Goal: Information Seeking & Learning: Learn about a topic

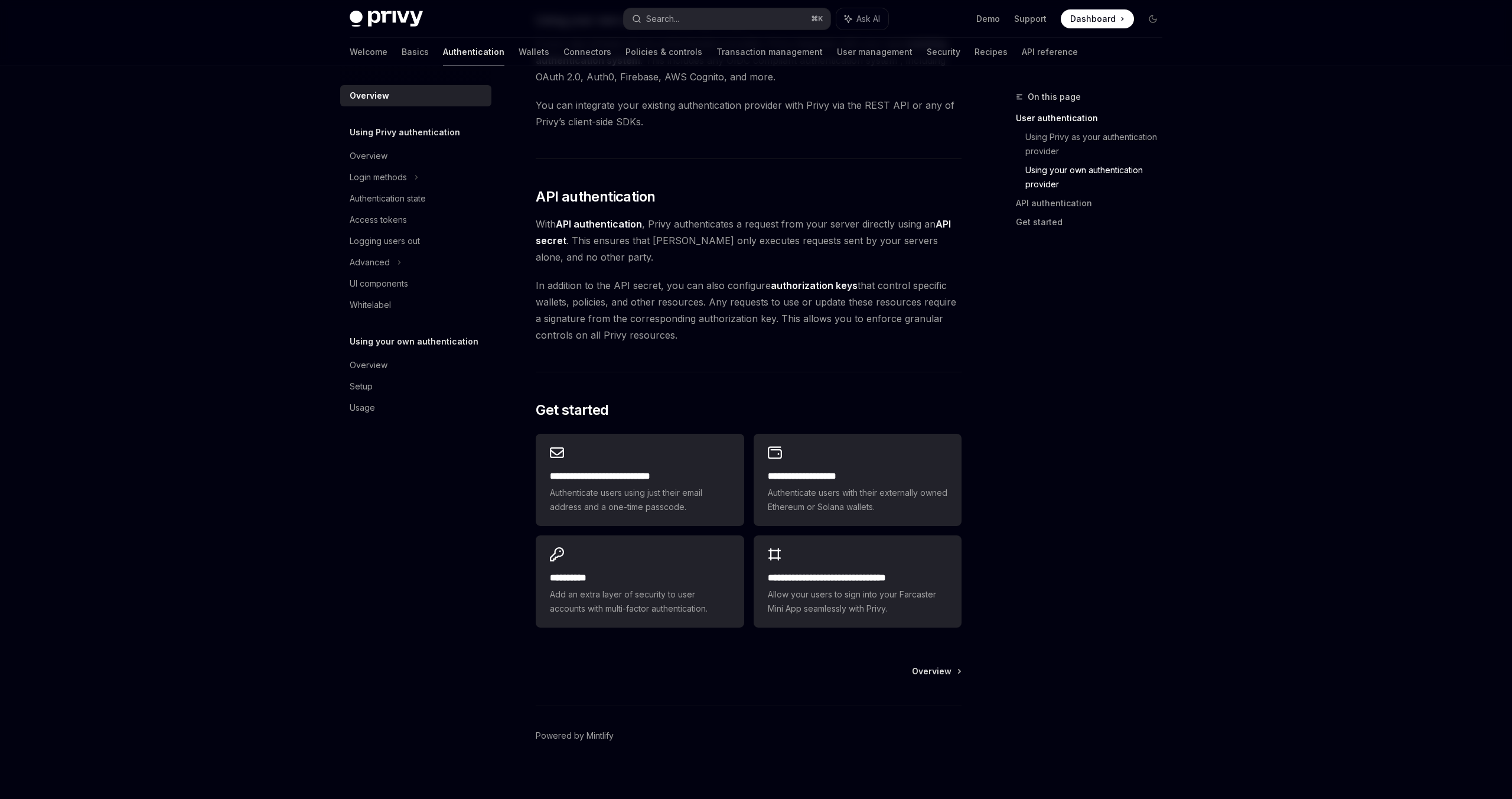
scroll to position [684, 0]
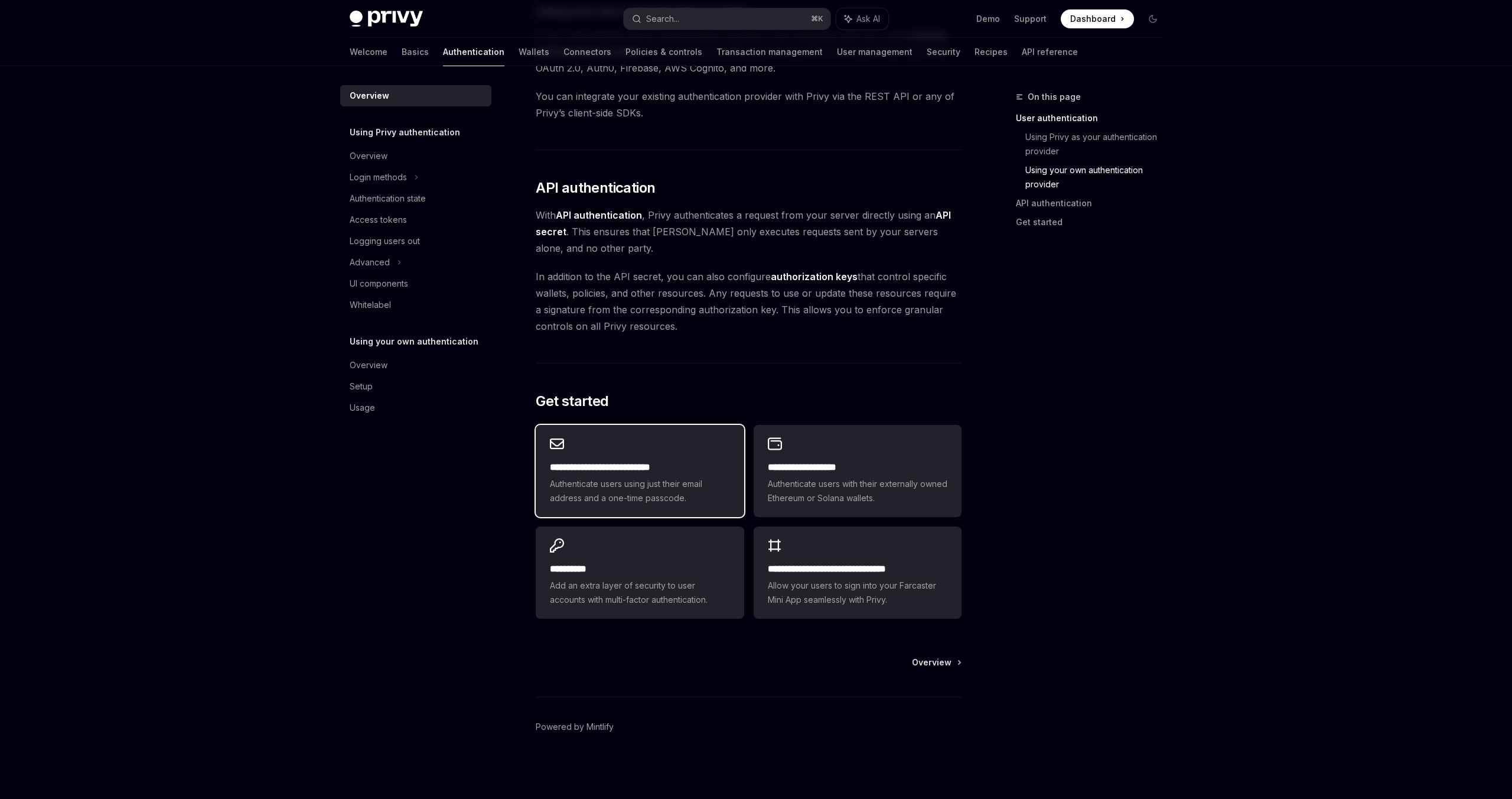
click at [606, 475] on div "**********" at bounding box center [639, 483] width 179 height 45
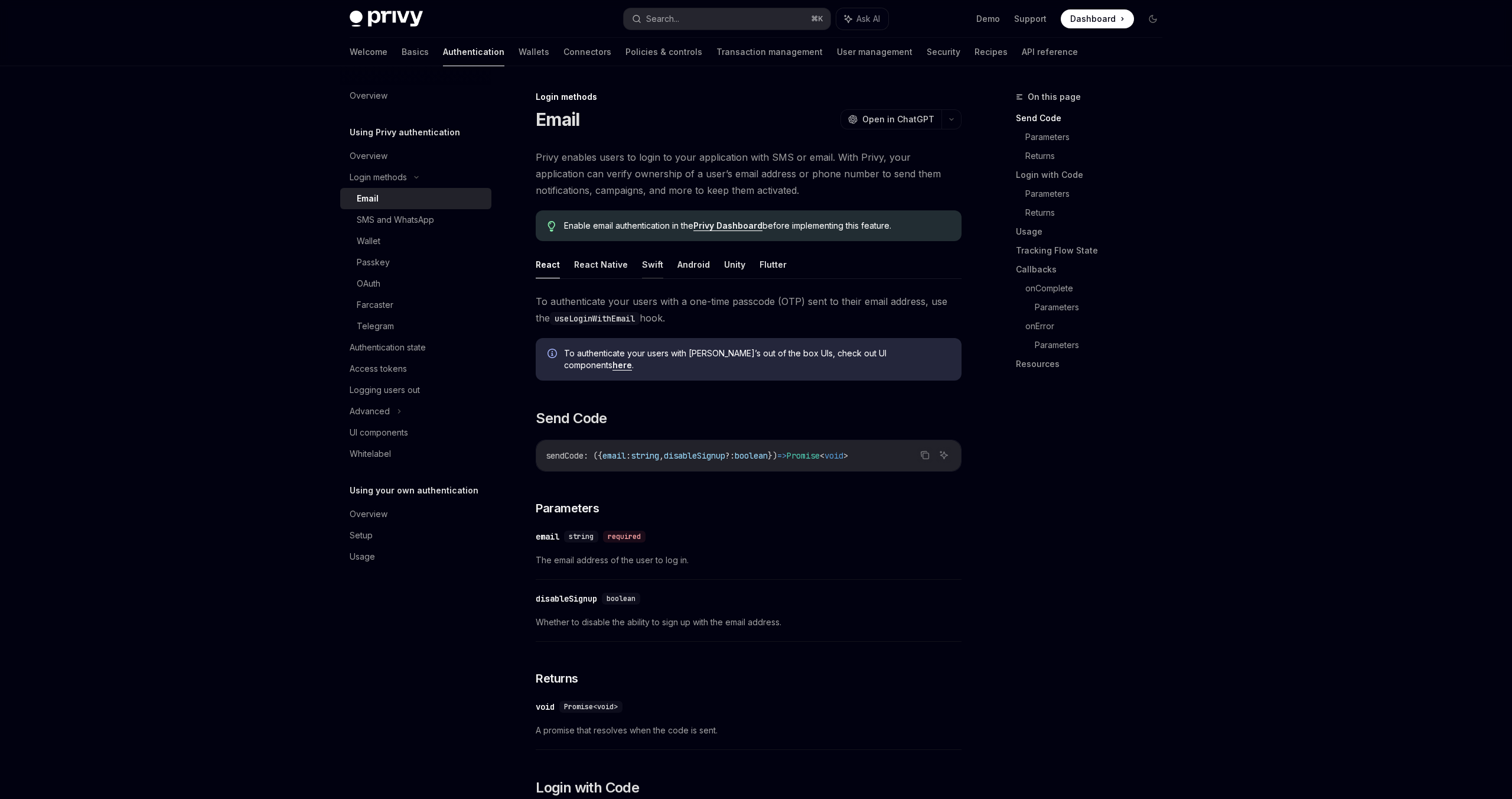
click at [650, 266] on button "Swift" at bounding box center [652, 264] width 21 height 28
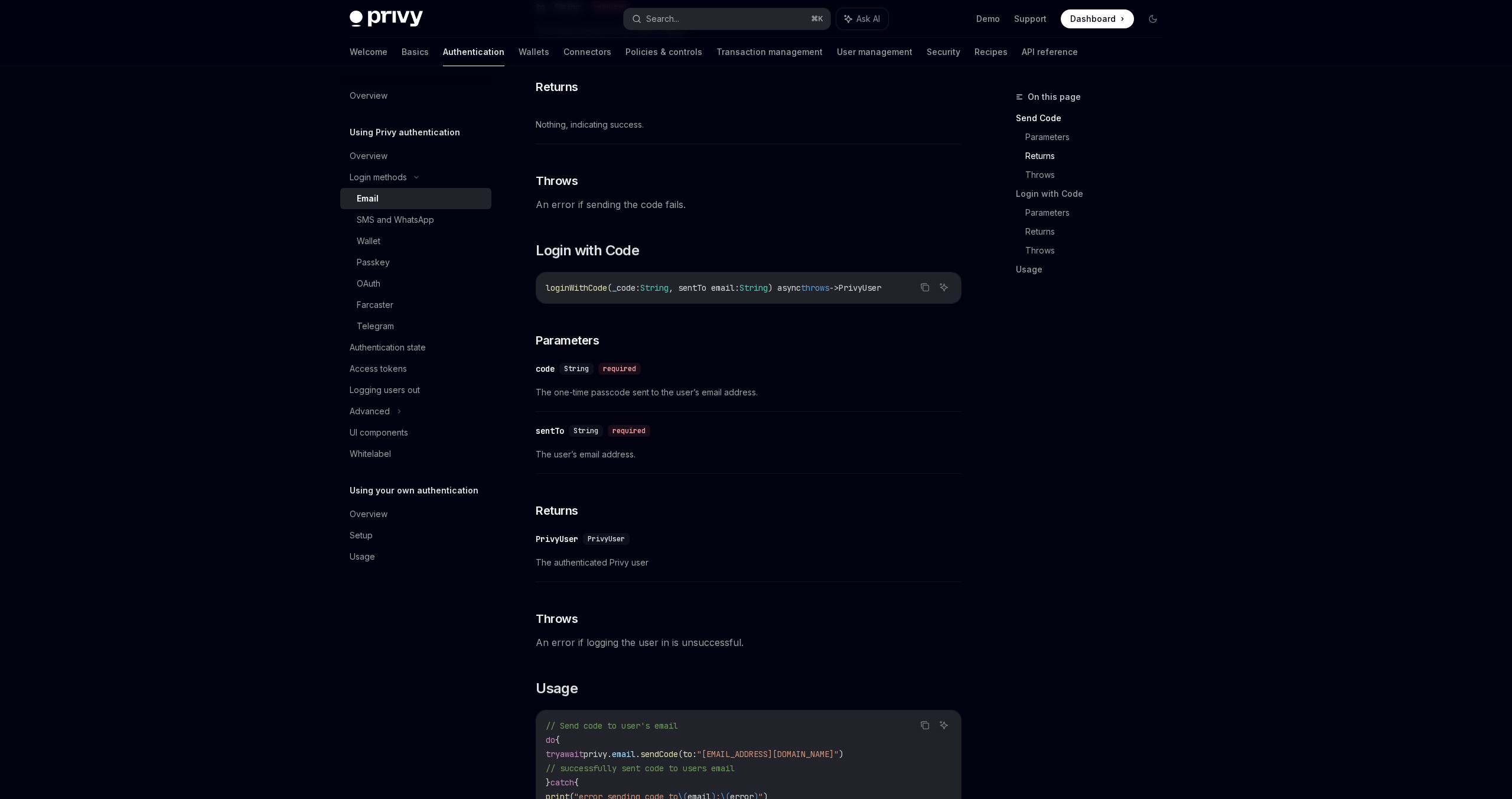
scroll to position [510, 0]
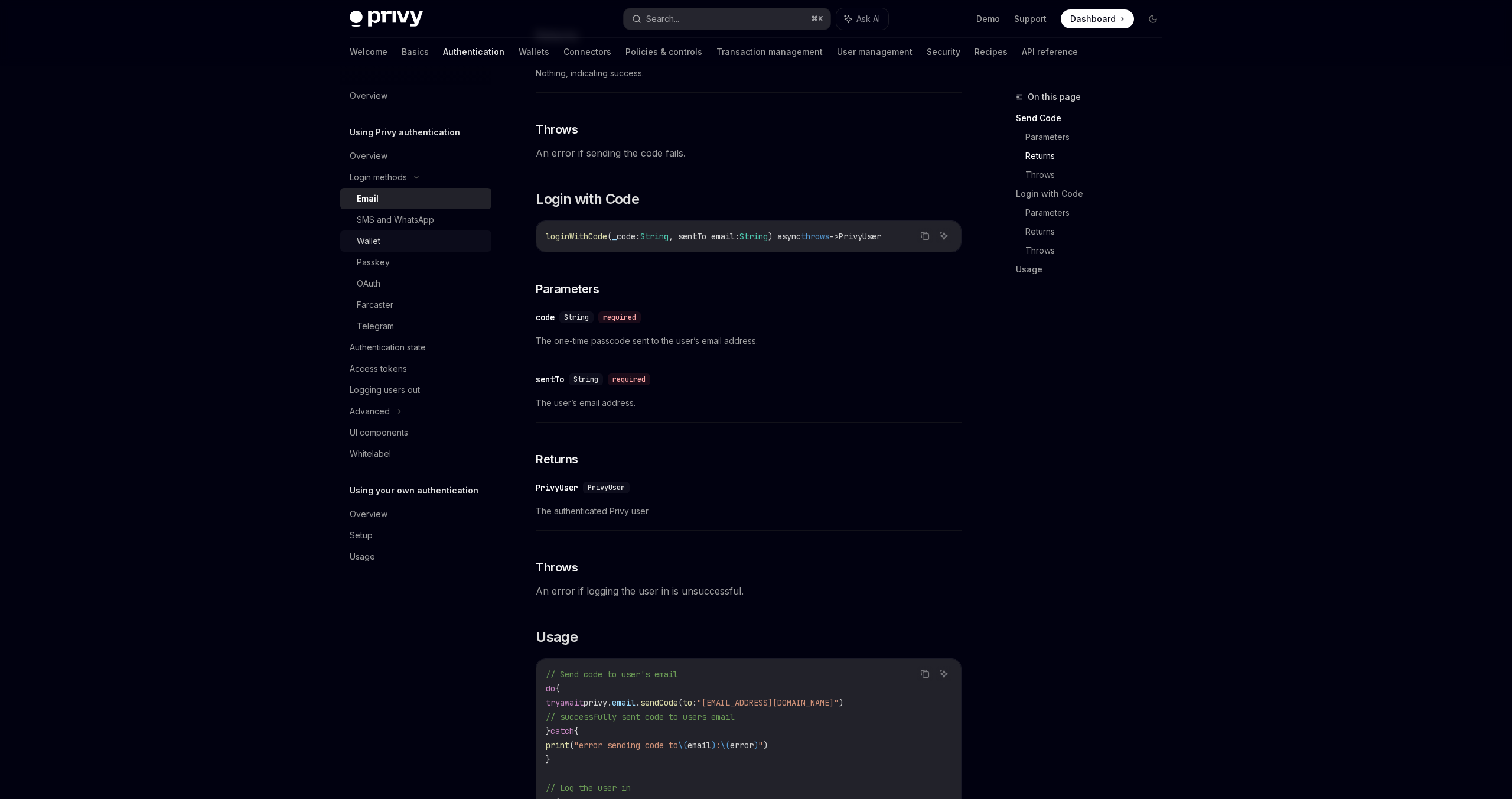
click at [368, 238] on div "Wallet" at bounding box center [369, 241] width 24 height 14
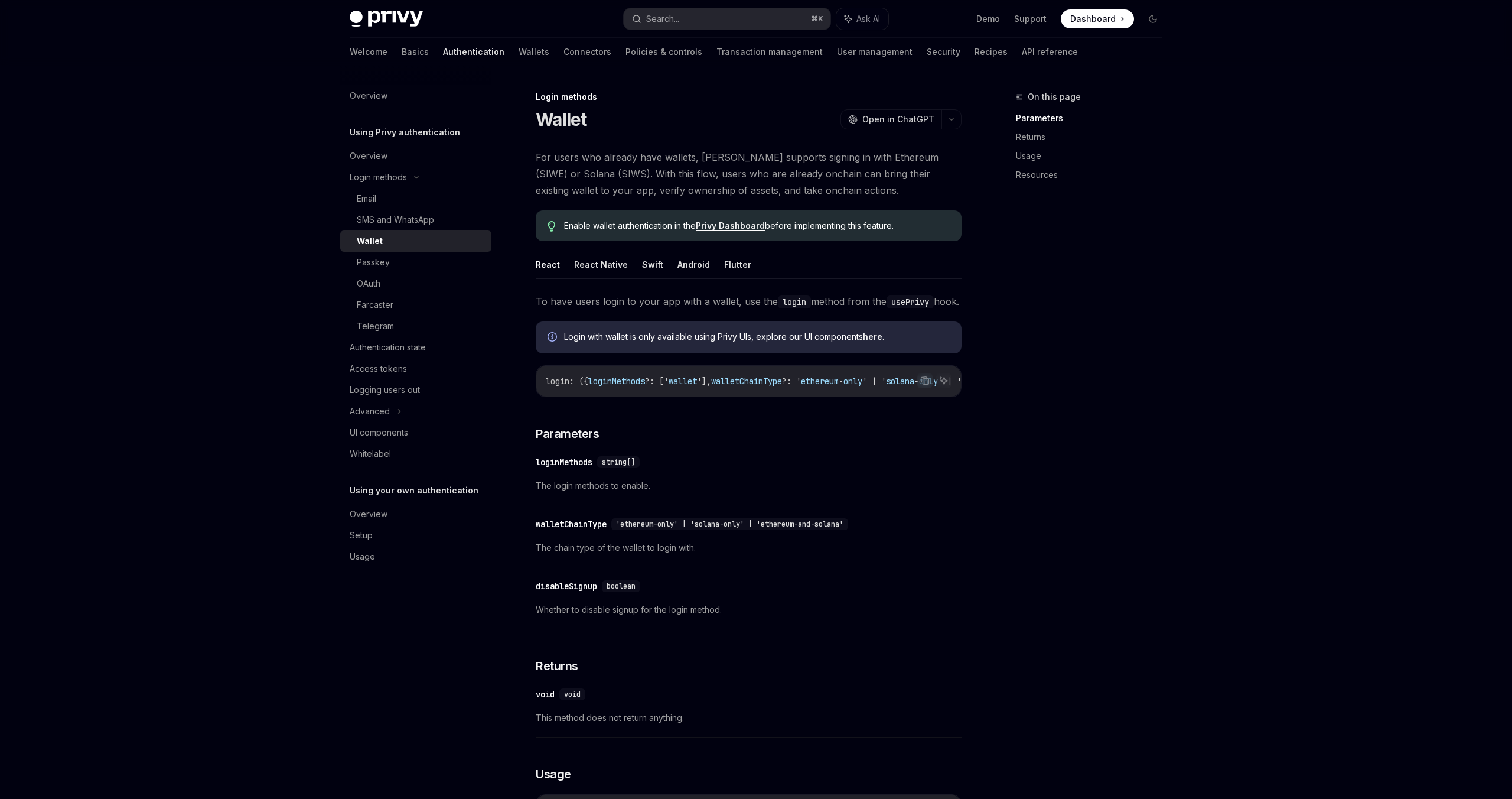
click at [646, 266] on button "Swift" at bounding box center [652, 264] width 21 height 28
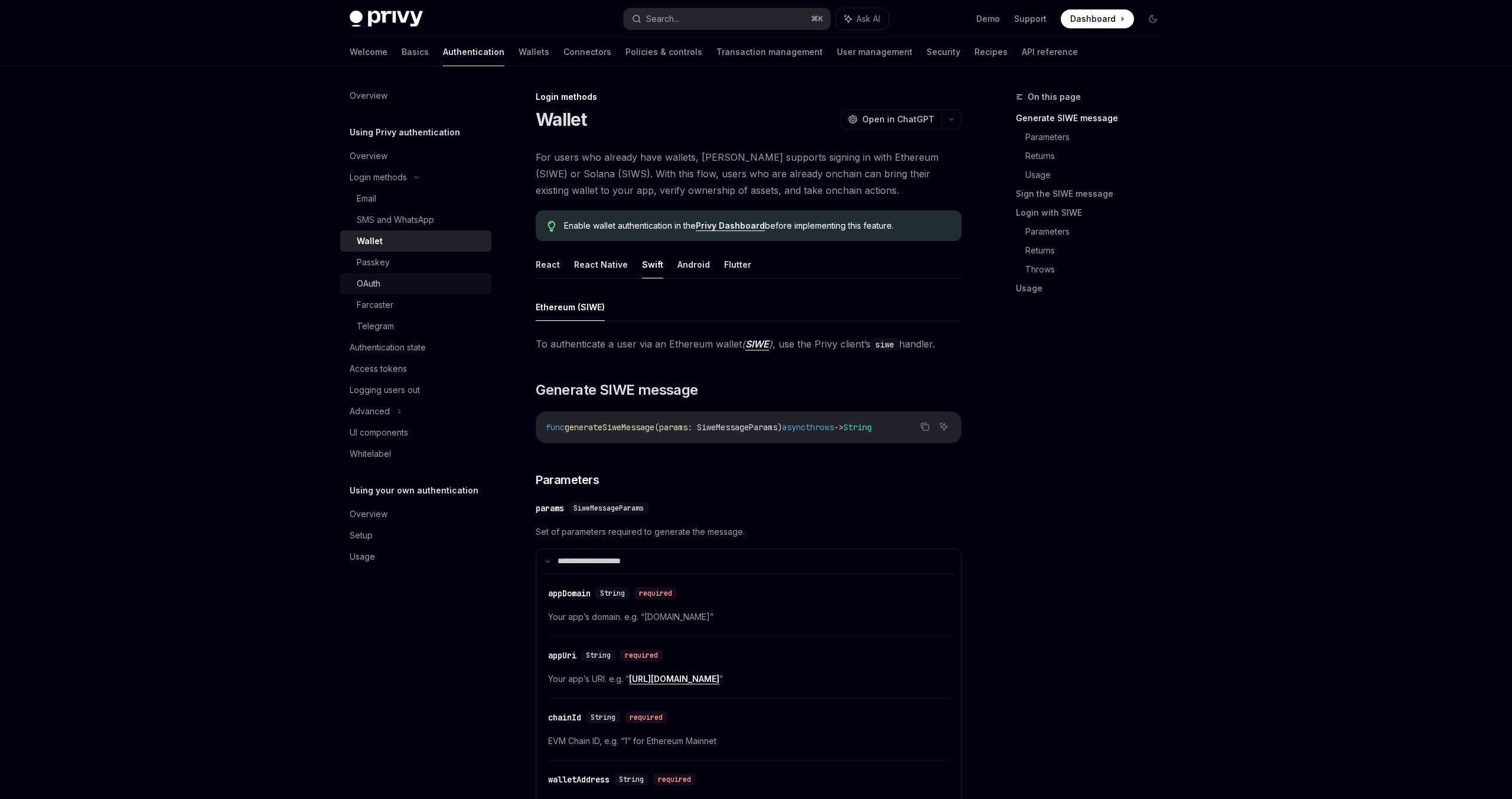
click at [374, 277] on div "OAuth" at bounding box center [369, 284] width 24 height 14
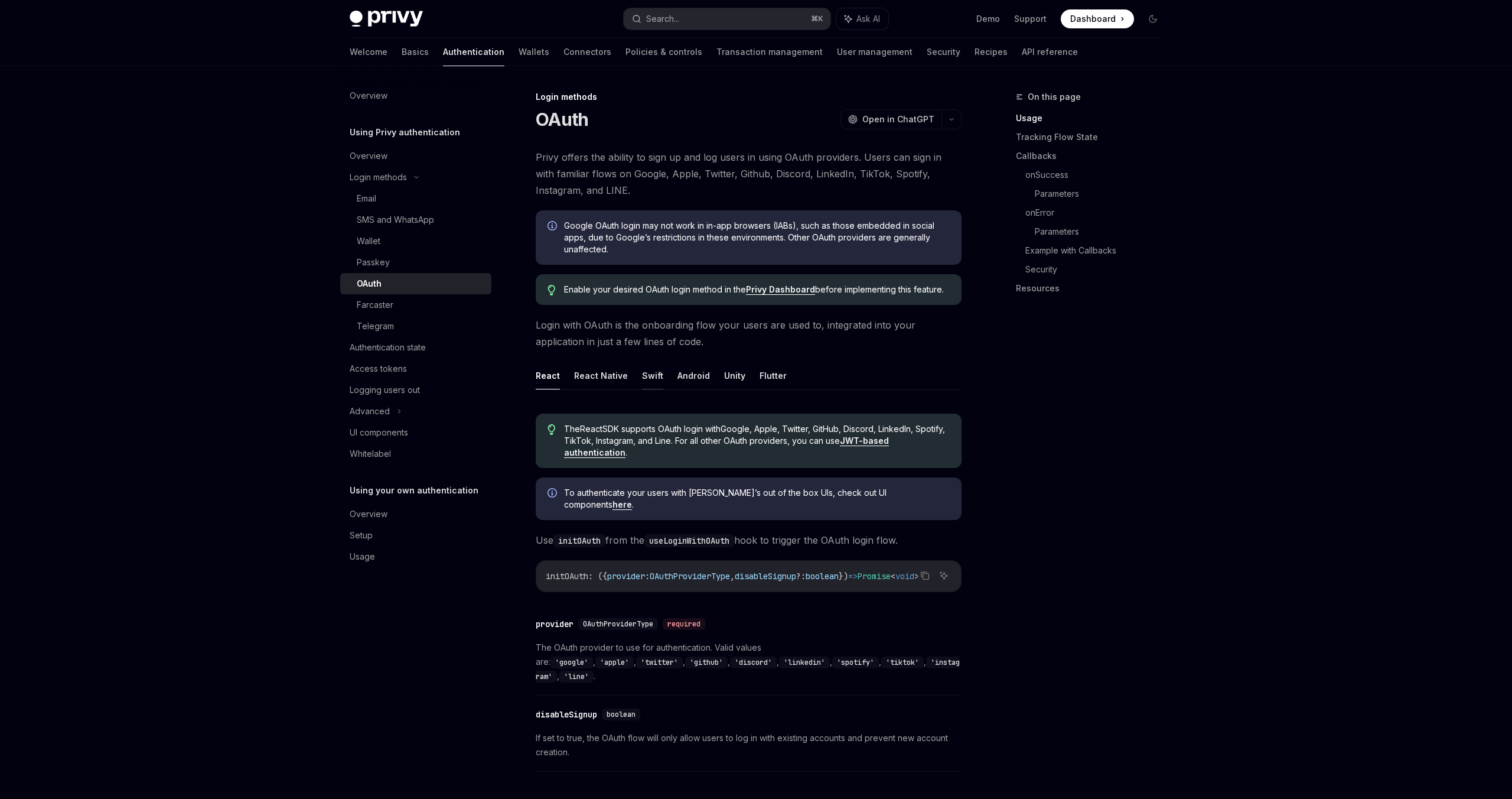
click at [655, 380] on button "Swift" at bounding box center [652, 375] width 21 height 28
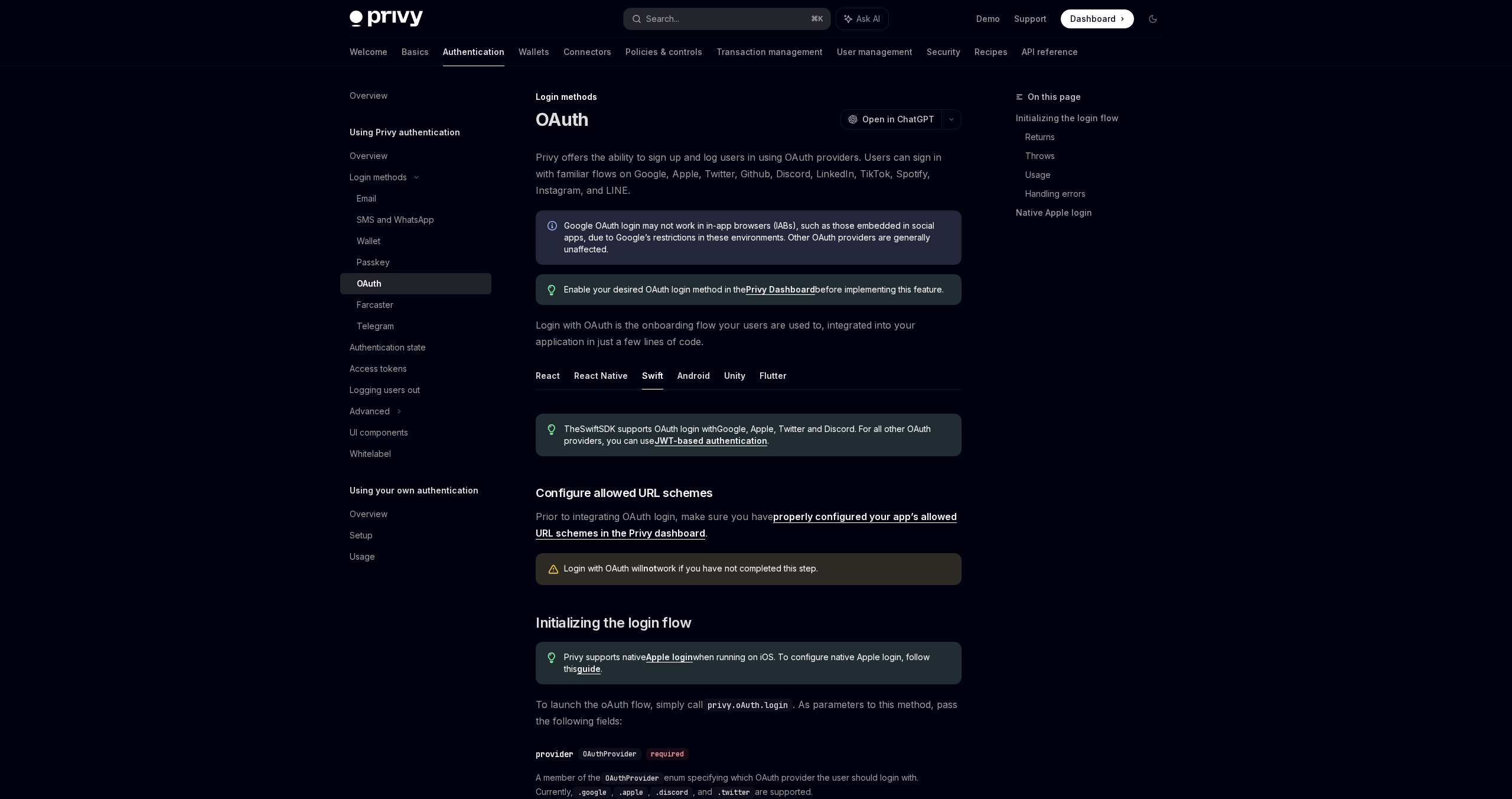
click at [729, 439] on link "JWT-based authentication" at bounding box center [711, 441] width 113 height 11
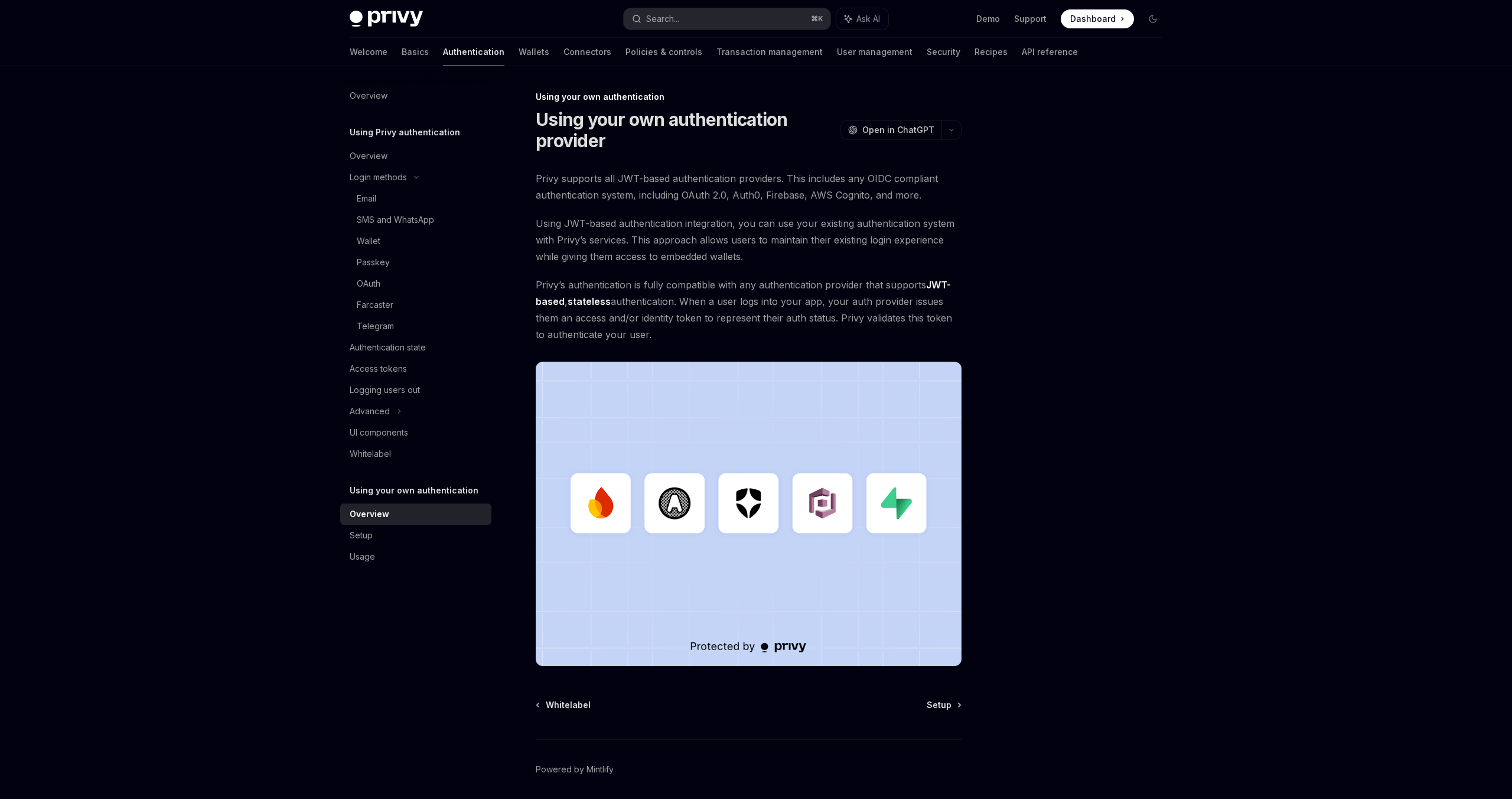
click at [548, 299] on link "JWT-based" at bounding box center [743, 293] width 415 height 29
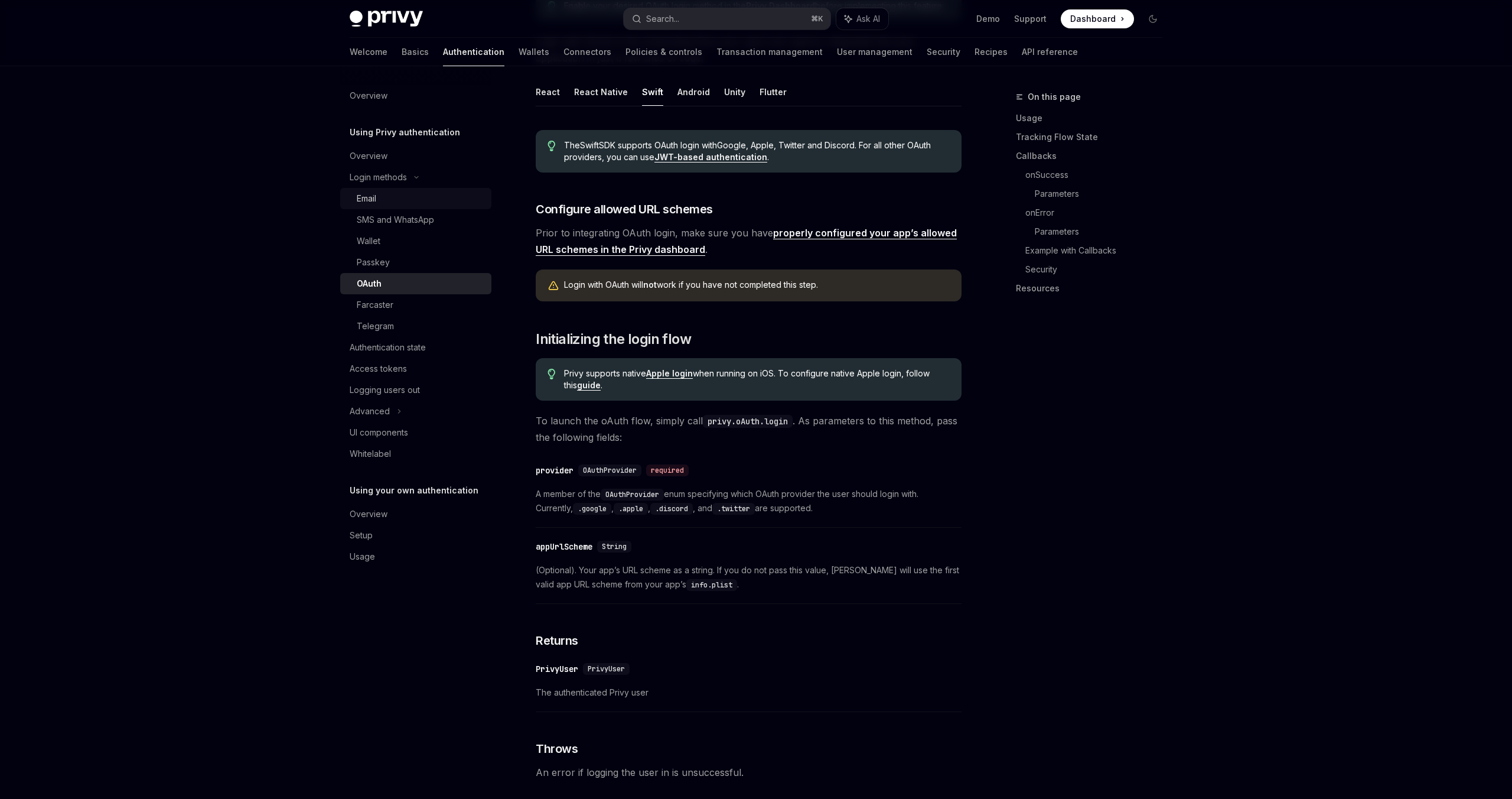
click at [370, 199] on div "Email" at bounding box center [367, 199] width 19 height 14
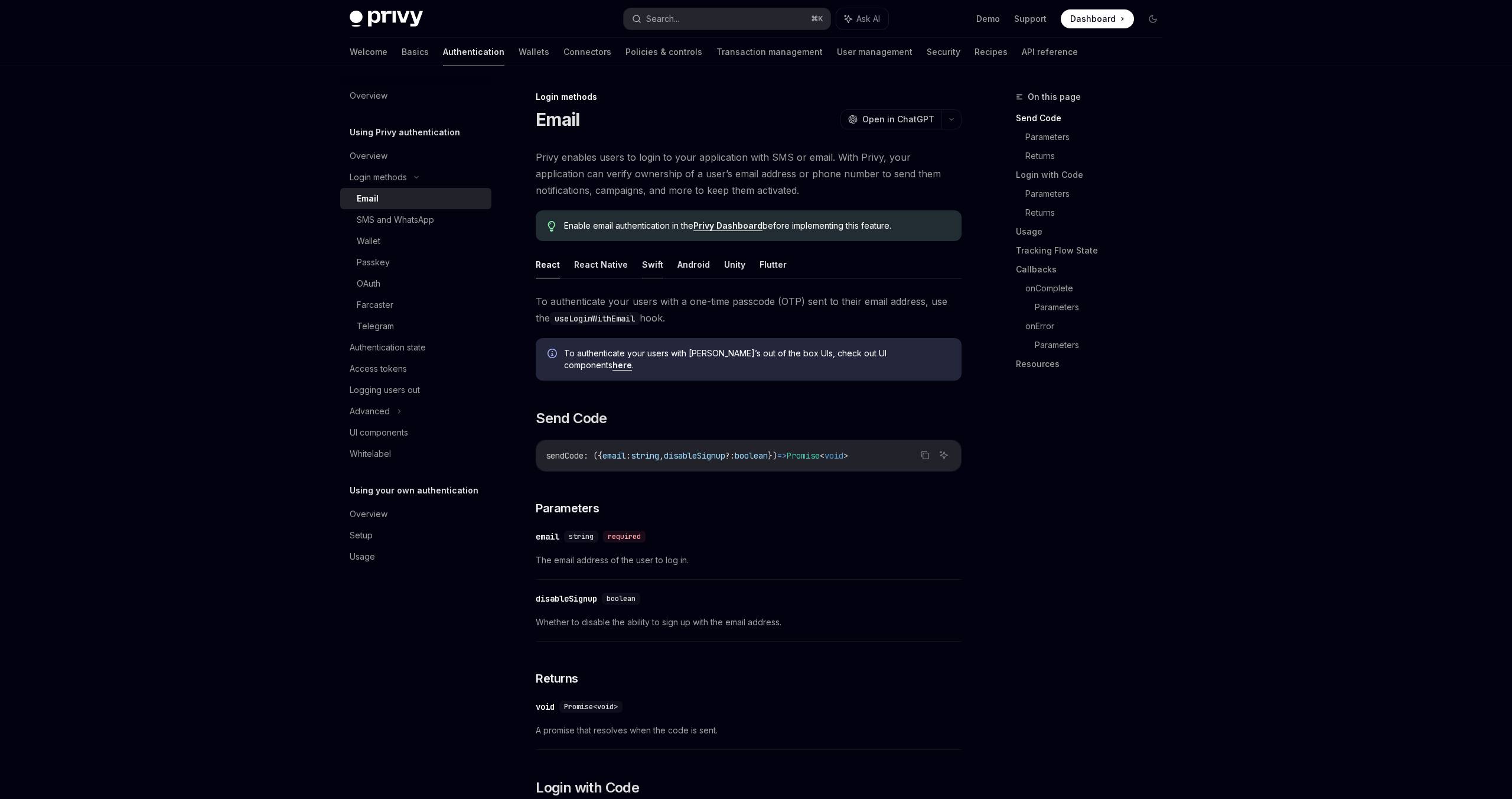
click at [646, 268] on button "Swift" at bounding box center [652, 264] width 21 height 28
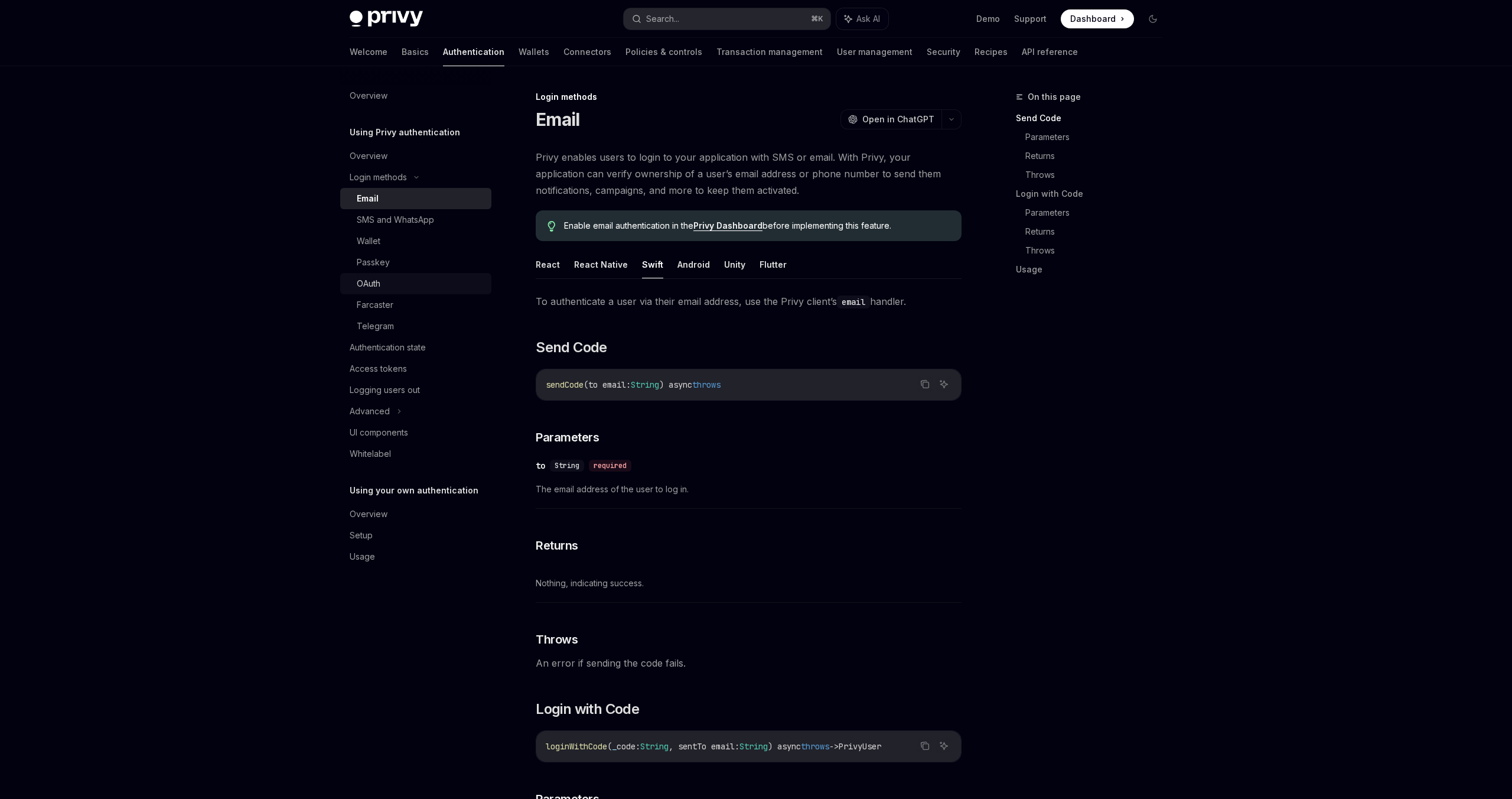
click at [367, 274] on link "OAuth" at bounding box center [415, 283] width 151 height 21
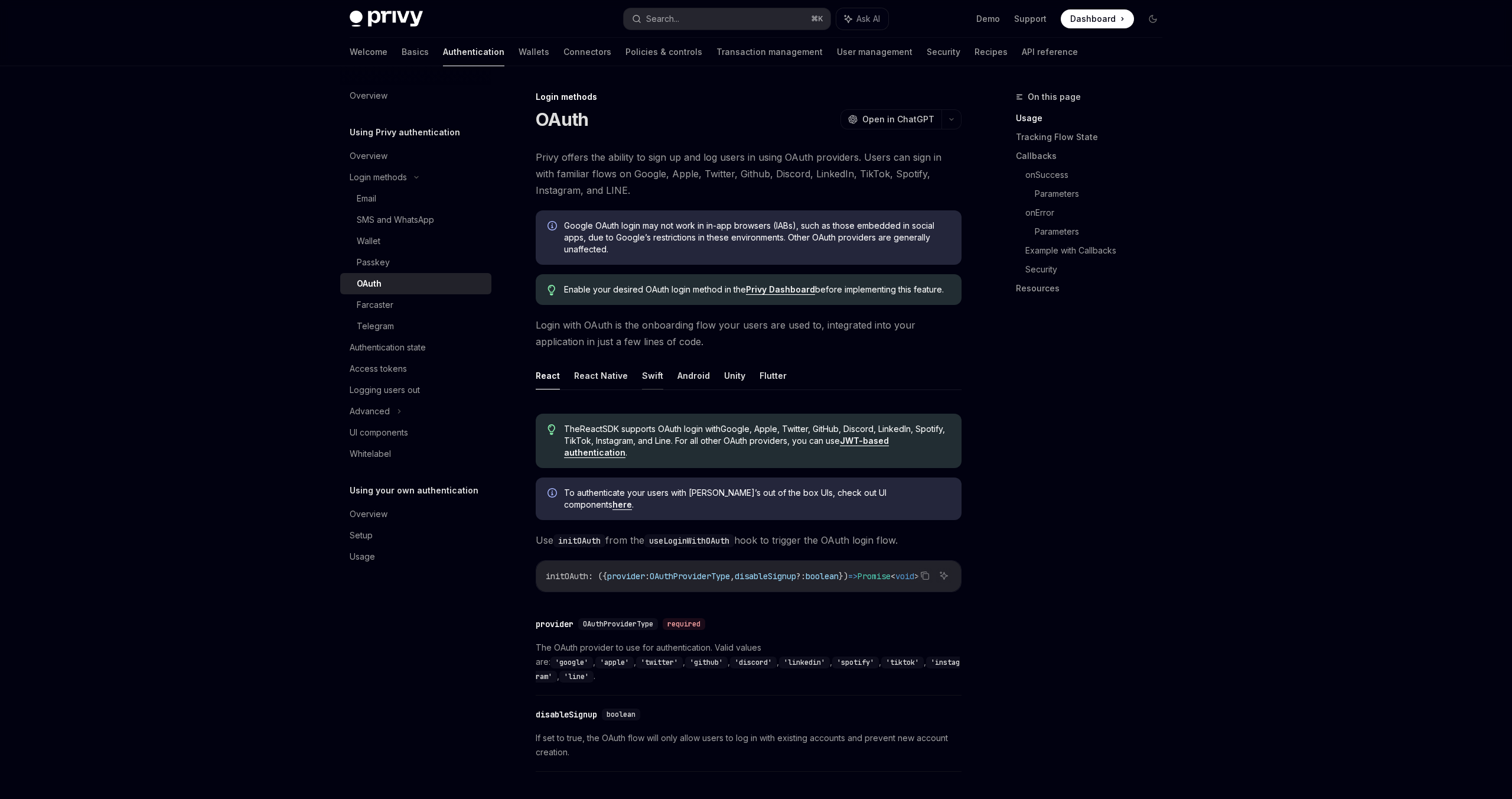
click at [645, 373] on button "Swift" at bounding box center [652, 375] width 21 height 28
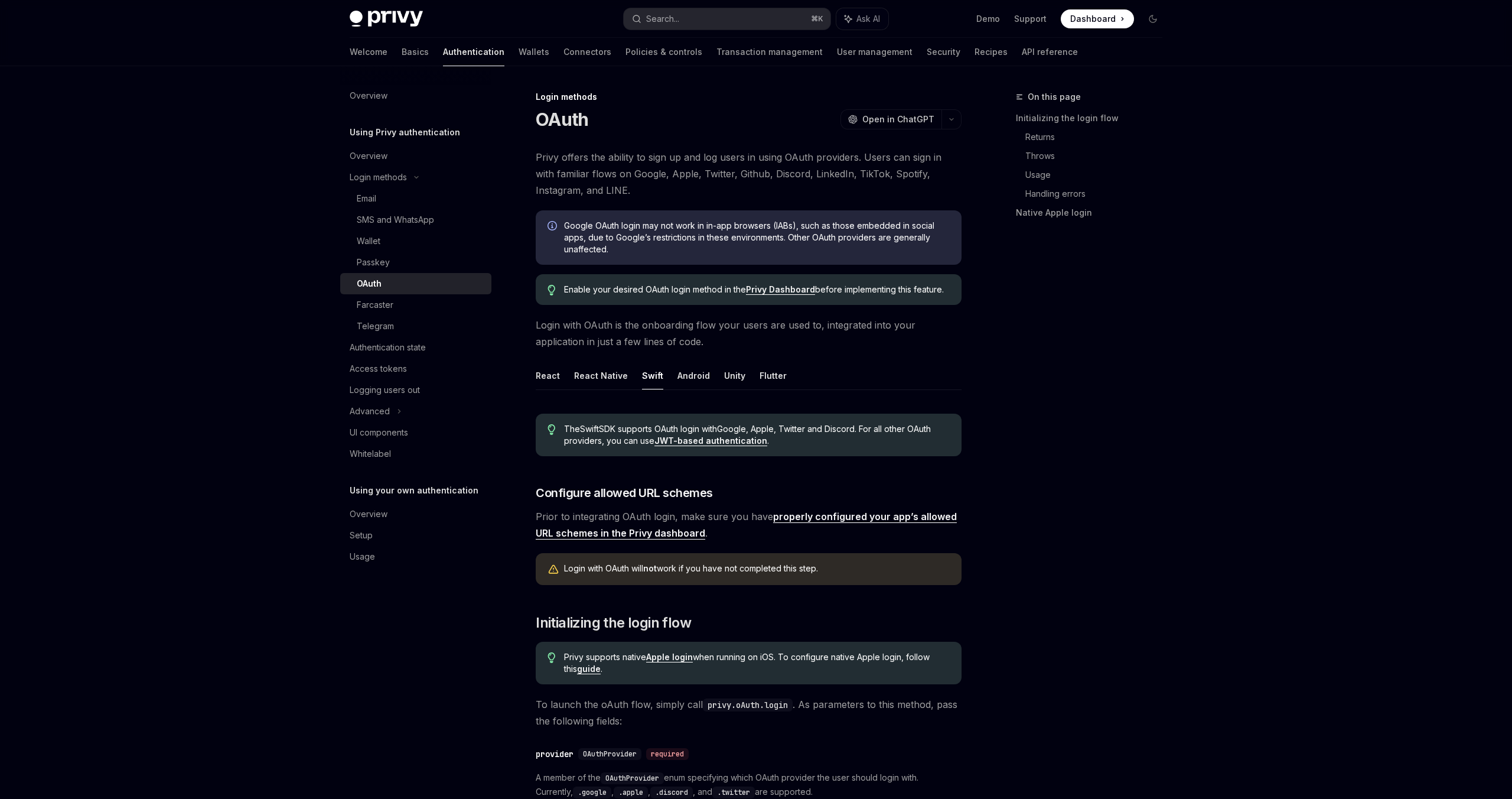
click at [637, 531] on link "properly configured your app’s allowed URL schemes in the Privy dashboard" at bounding box center [746, 525] width 421 height 29
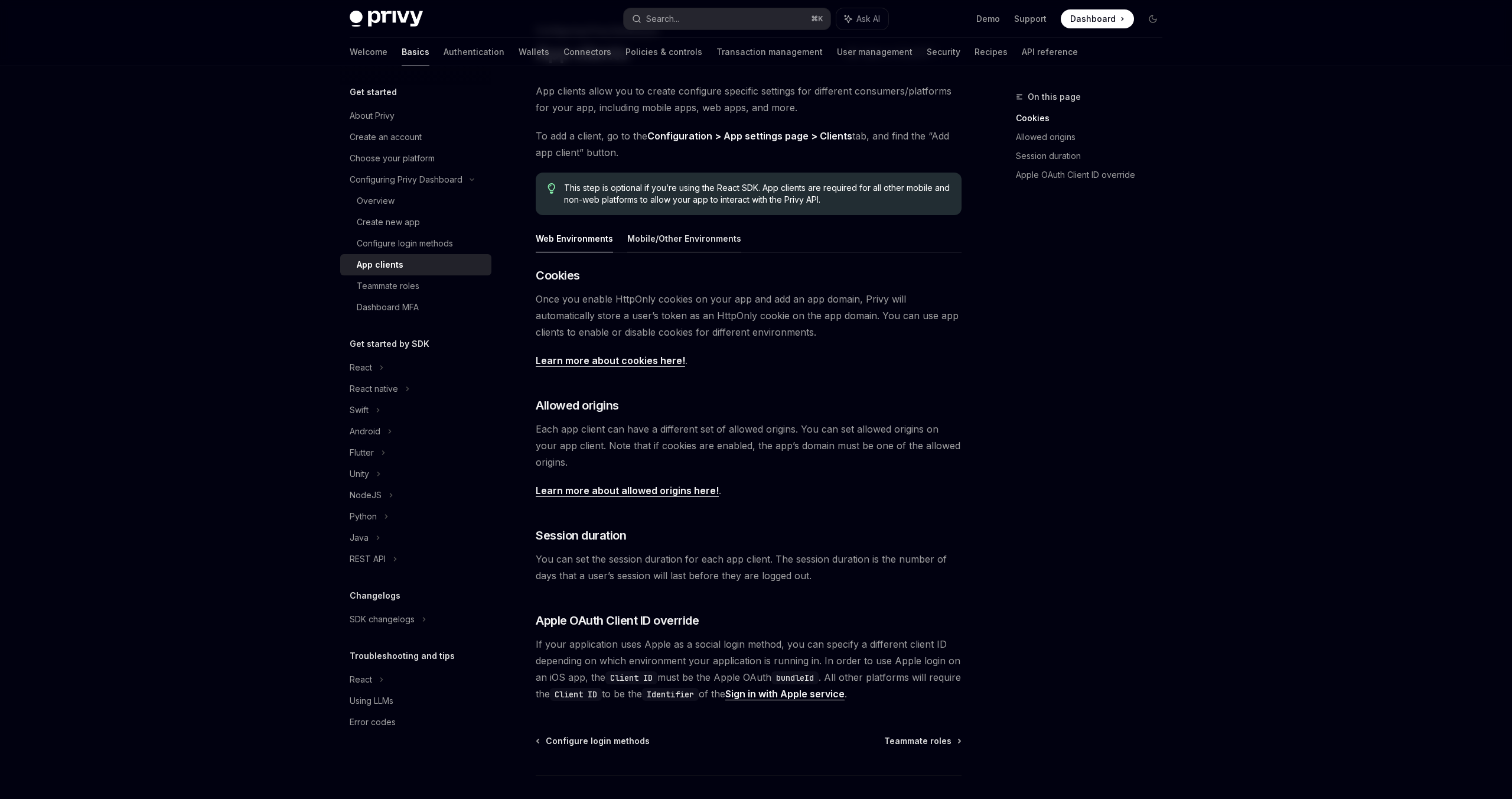
click at [650, 243] on button "Mobile/Other Environments" at bounding box center [684, 238] width 114 height 28
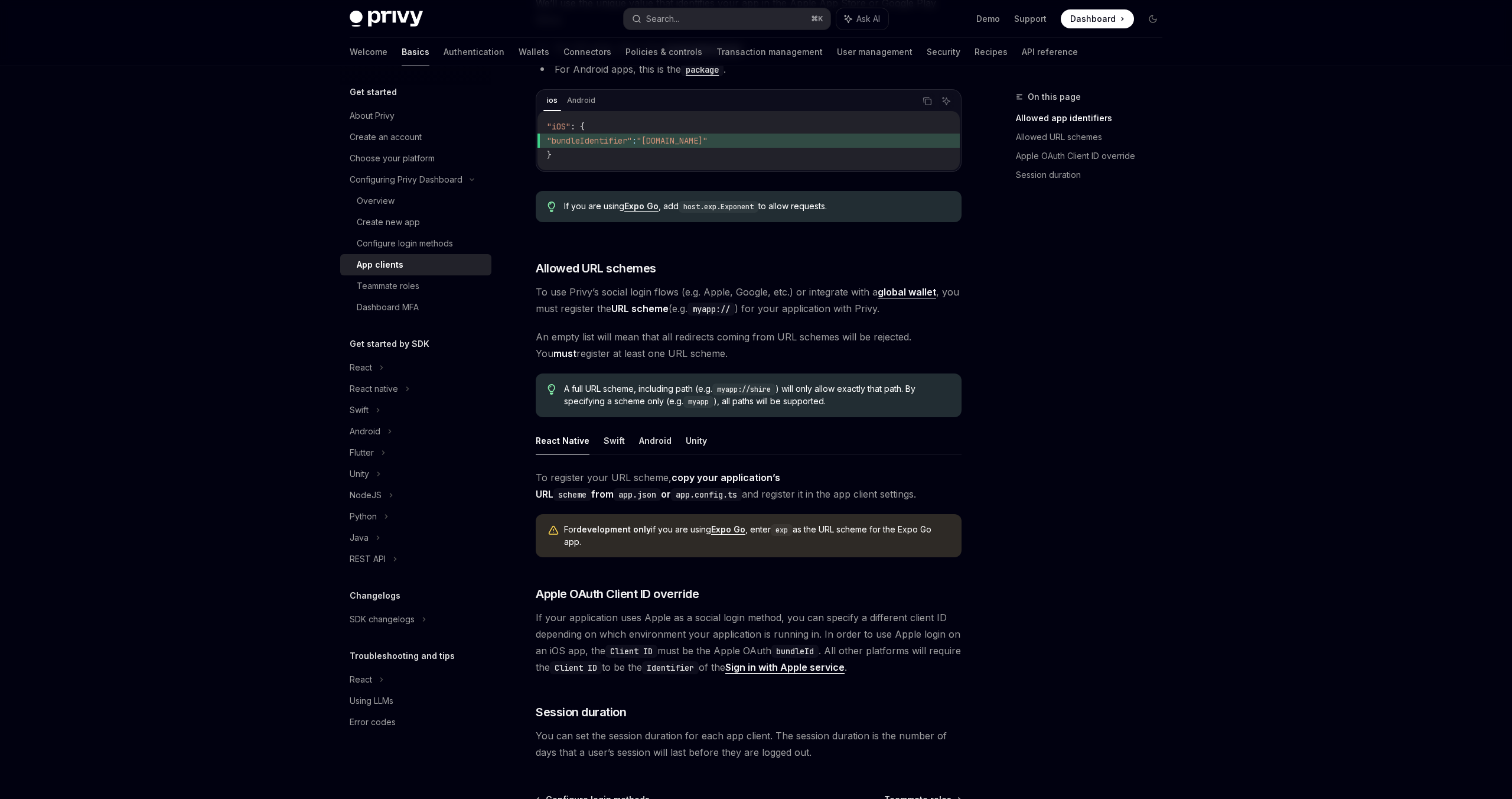
scroll to position [492, 0]
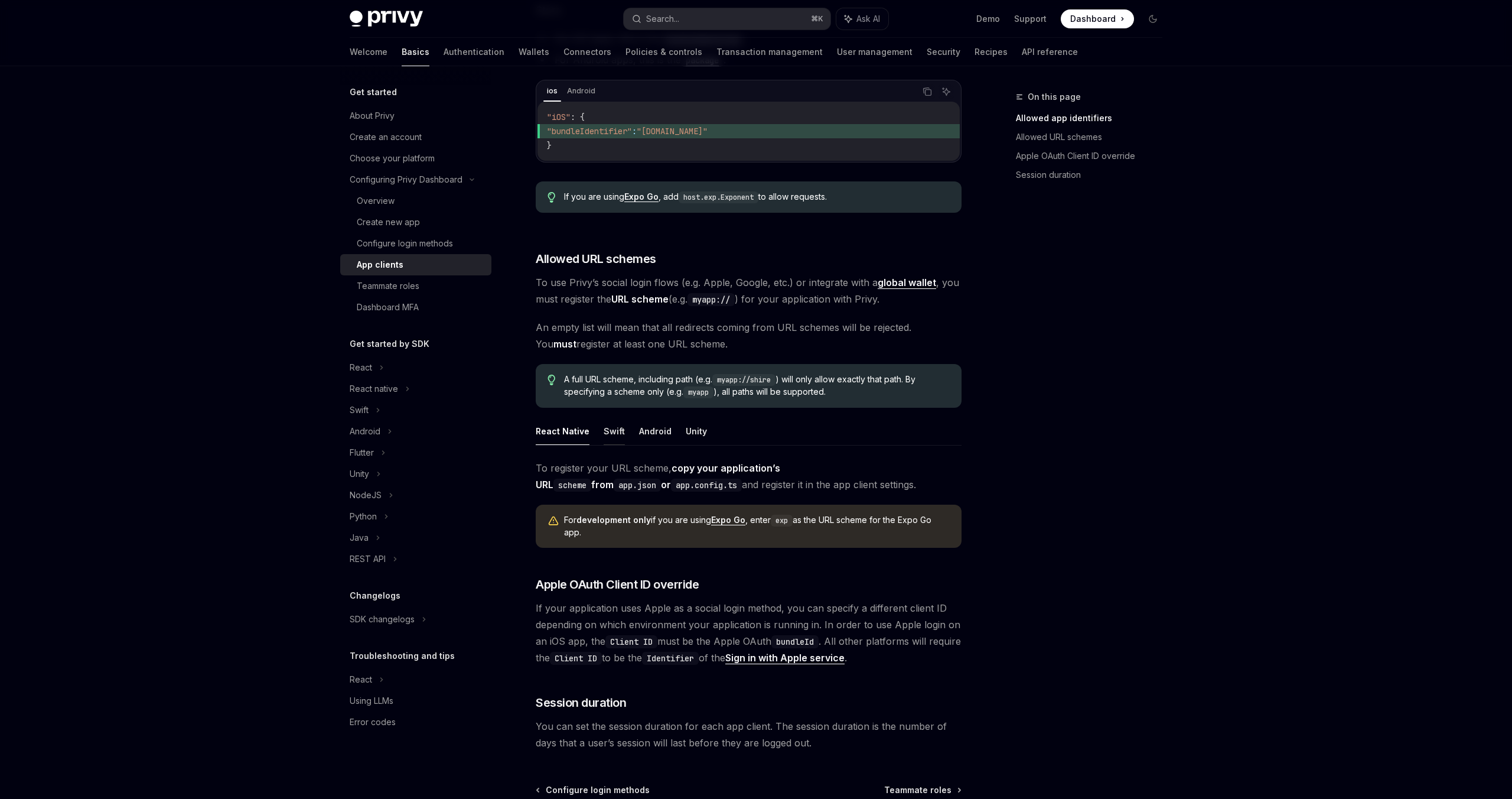
click at [612, 417] on button "Swift" at bounding box center [614, 430] width 21 height 28
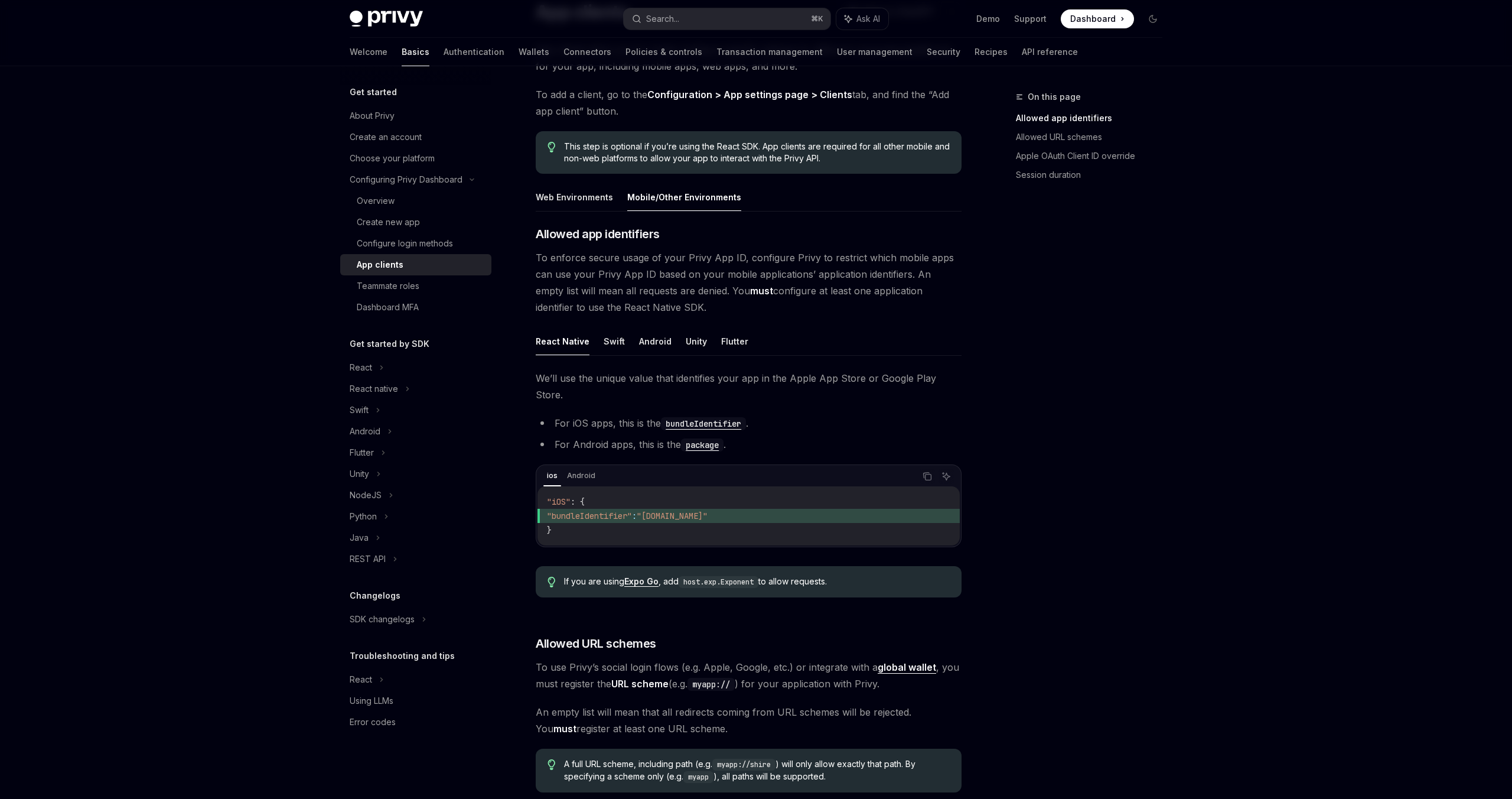
scroll to position [66, 0]
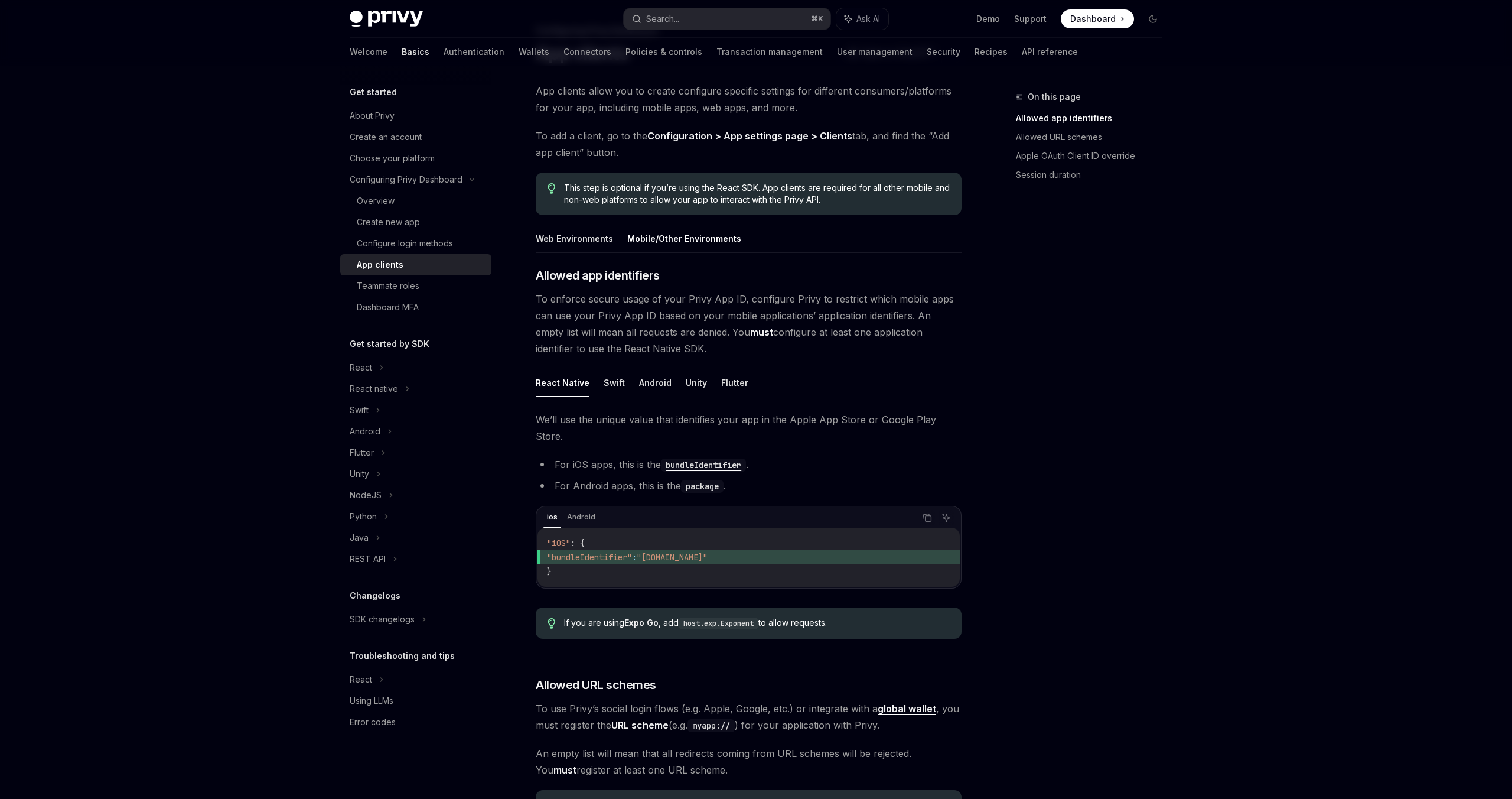
scroll to position [284, 0]
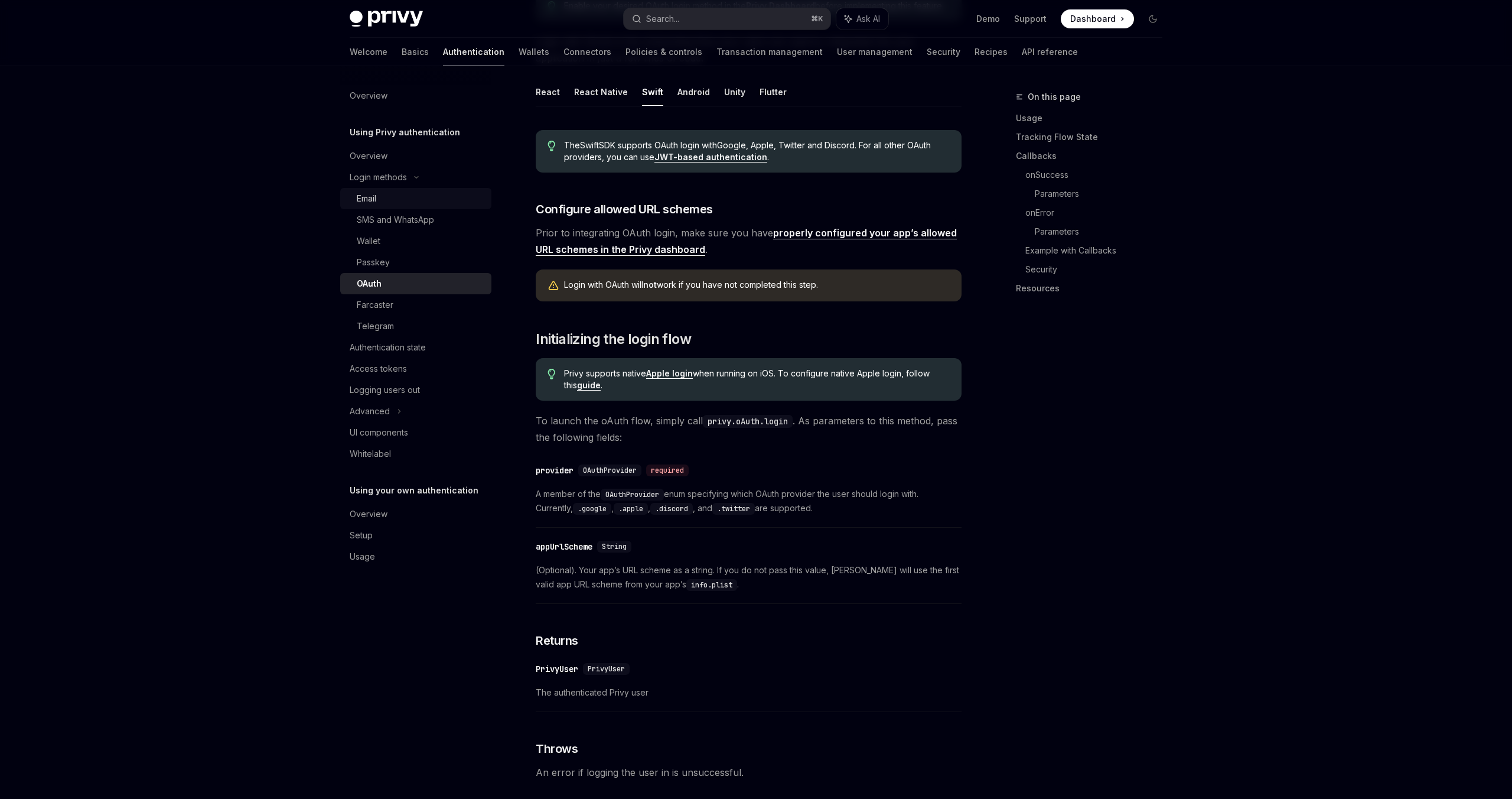
click at [369, 199] on div "Email" at bounding box center [367, 199] width 19 height 14
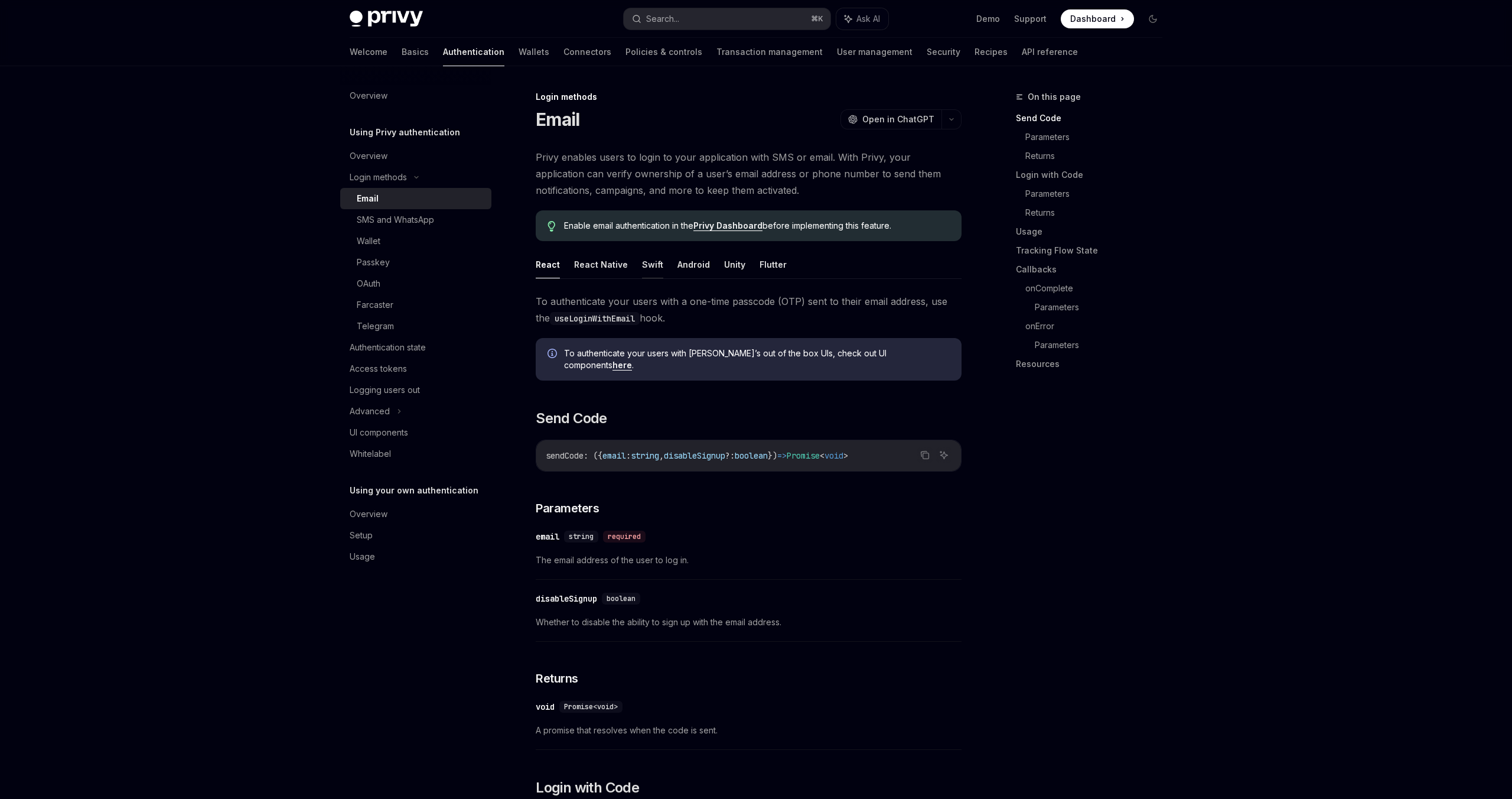
click at [643, 266] on button "Swift" at bounding box center [652, 264] width 21 height 28
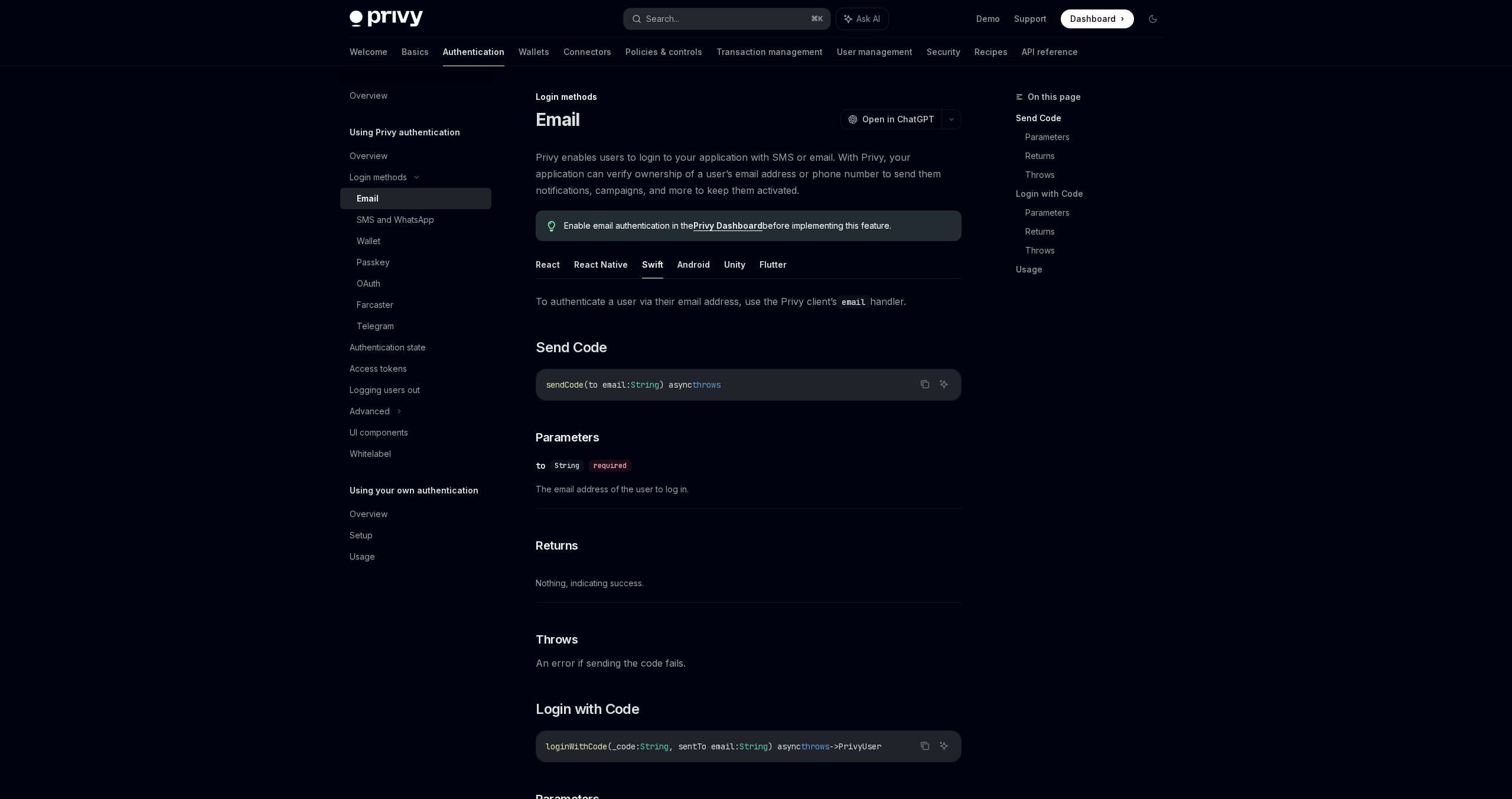
click at [888, 500] on div "​ to String required The email address of the user to log in." at bounding box center [749, 481] width 426 height 56
click at [370, 292] on link "OAuth" at bounding box center [415, 283] width 151 height 21
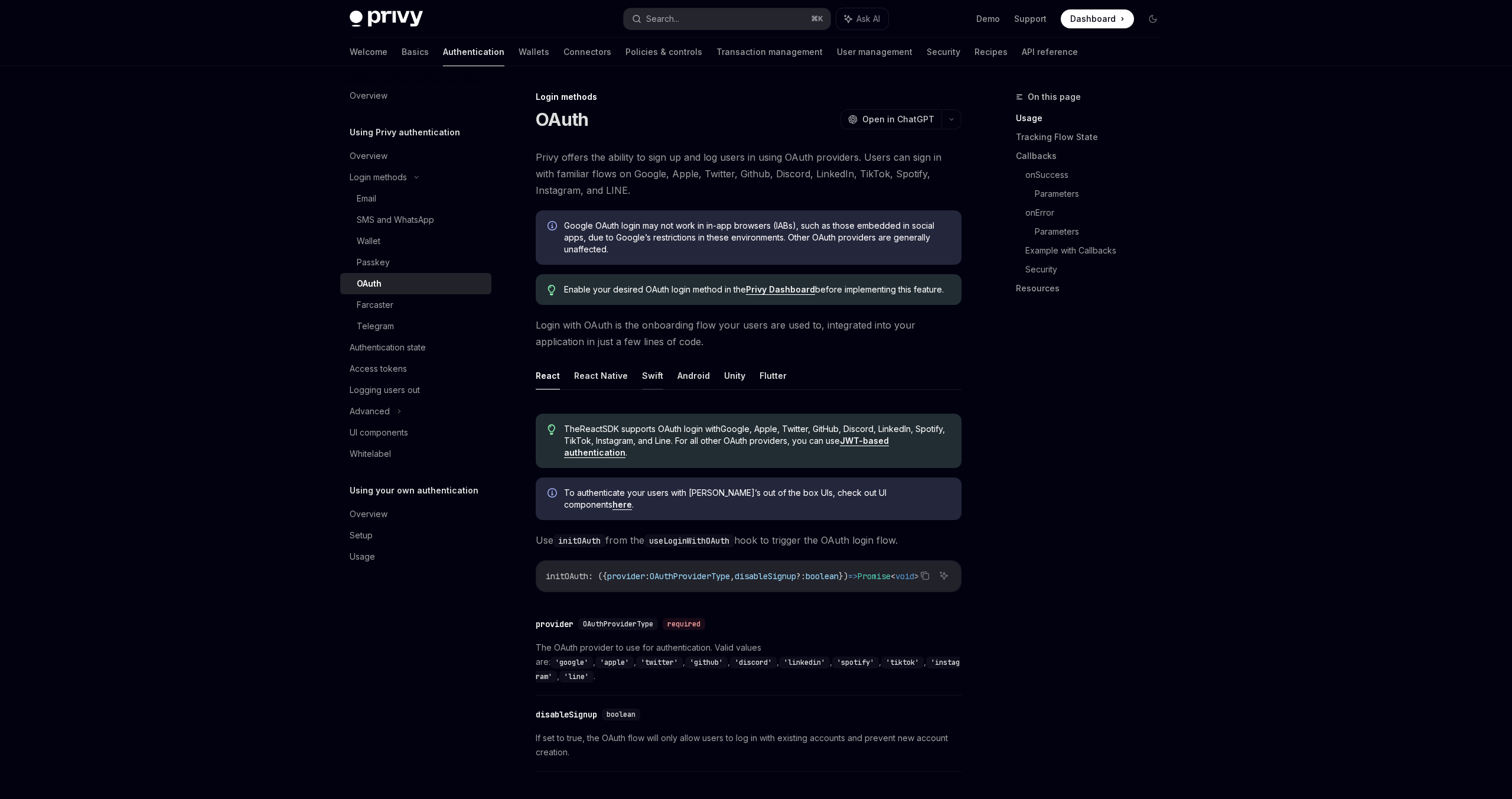
click at [648, 374] on button "Swift" at bounding box center [652, 375] width 21 height 28
type textarea "*"
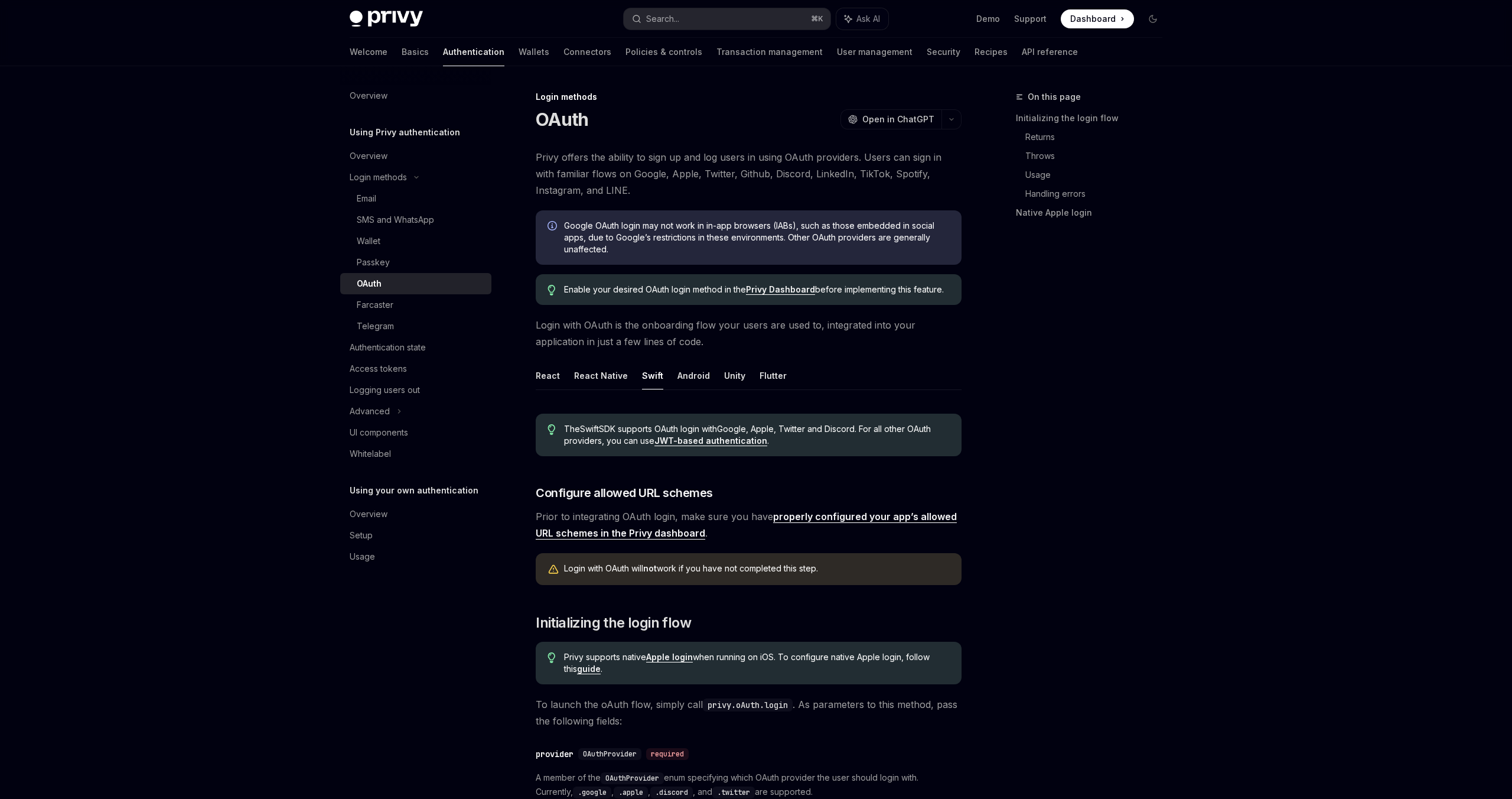
click at [770, 292] on link "Privy Dashboard" at bounding box center [780, 289] width 69 height 11
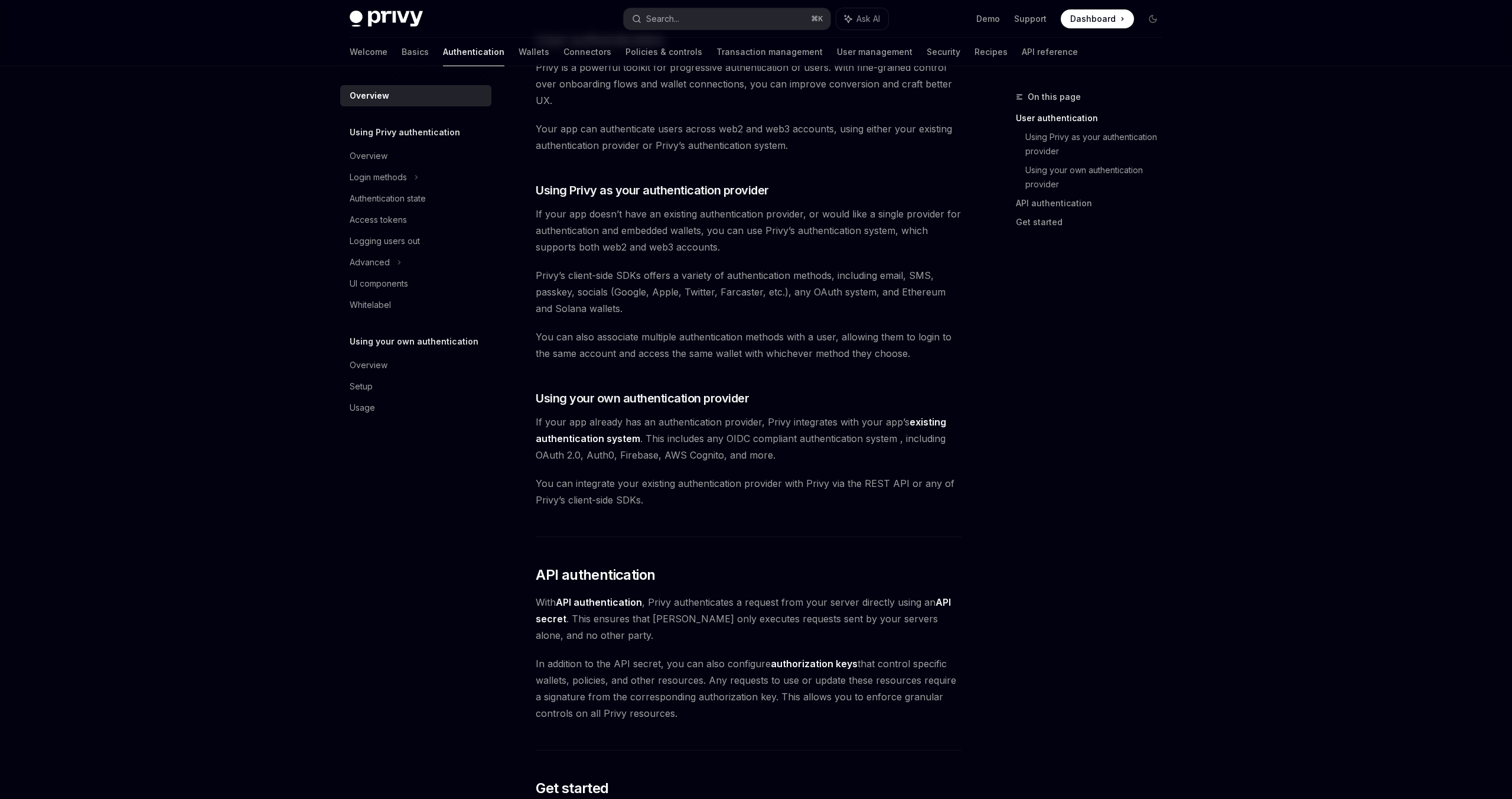
scroll to position [286, 0]
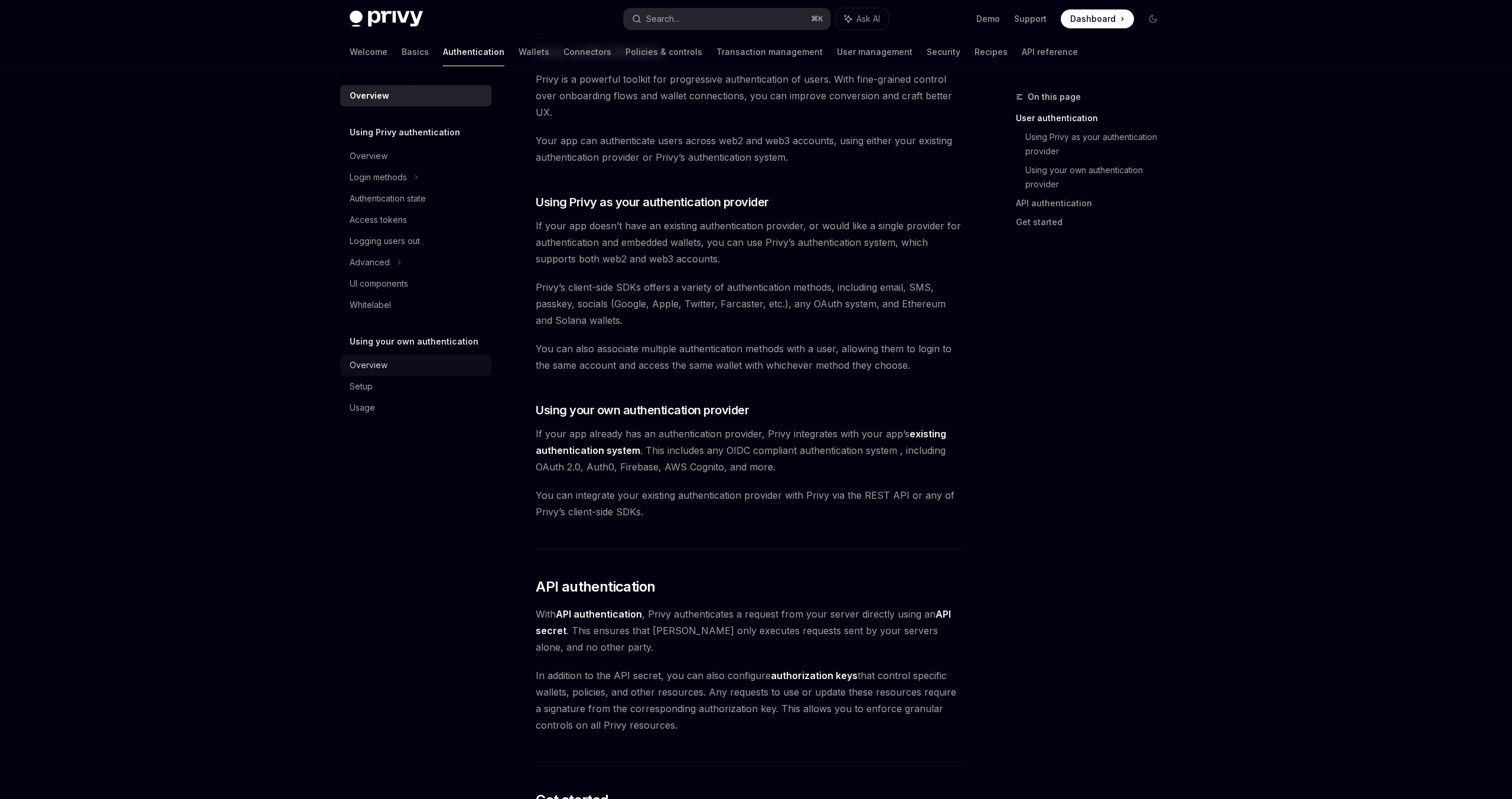
click at [372, 364] on div "Overview" at bounding box center [369, 365] width 38 height 14
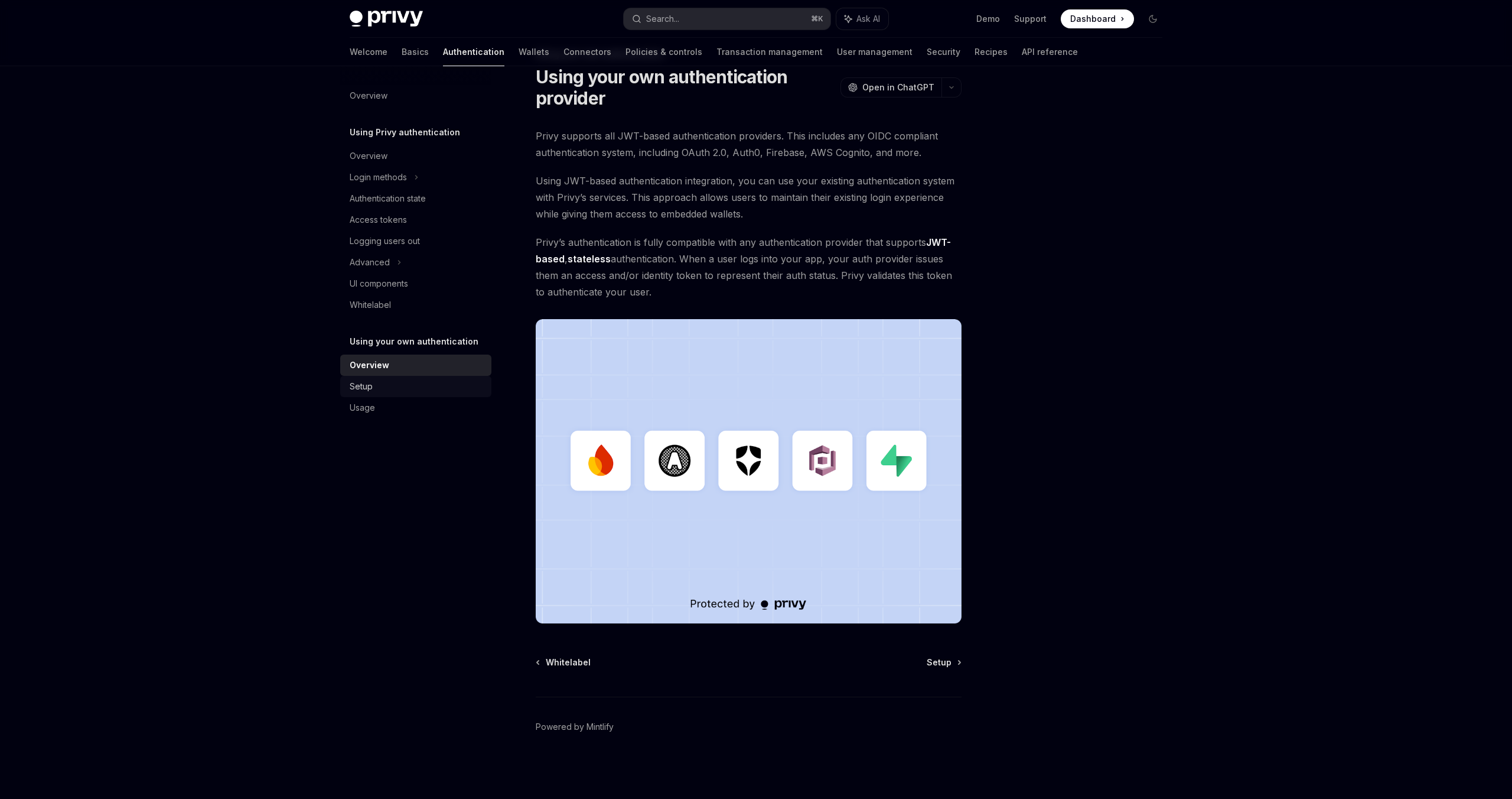
click at [360, 388] on div "Setup" at bounding box center [361, 387] width 23 height 14
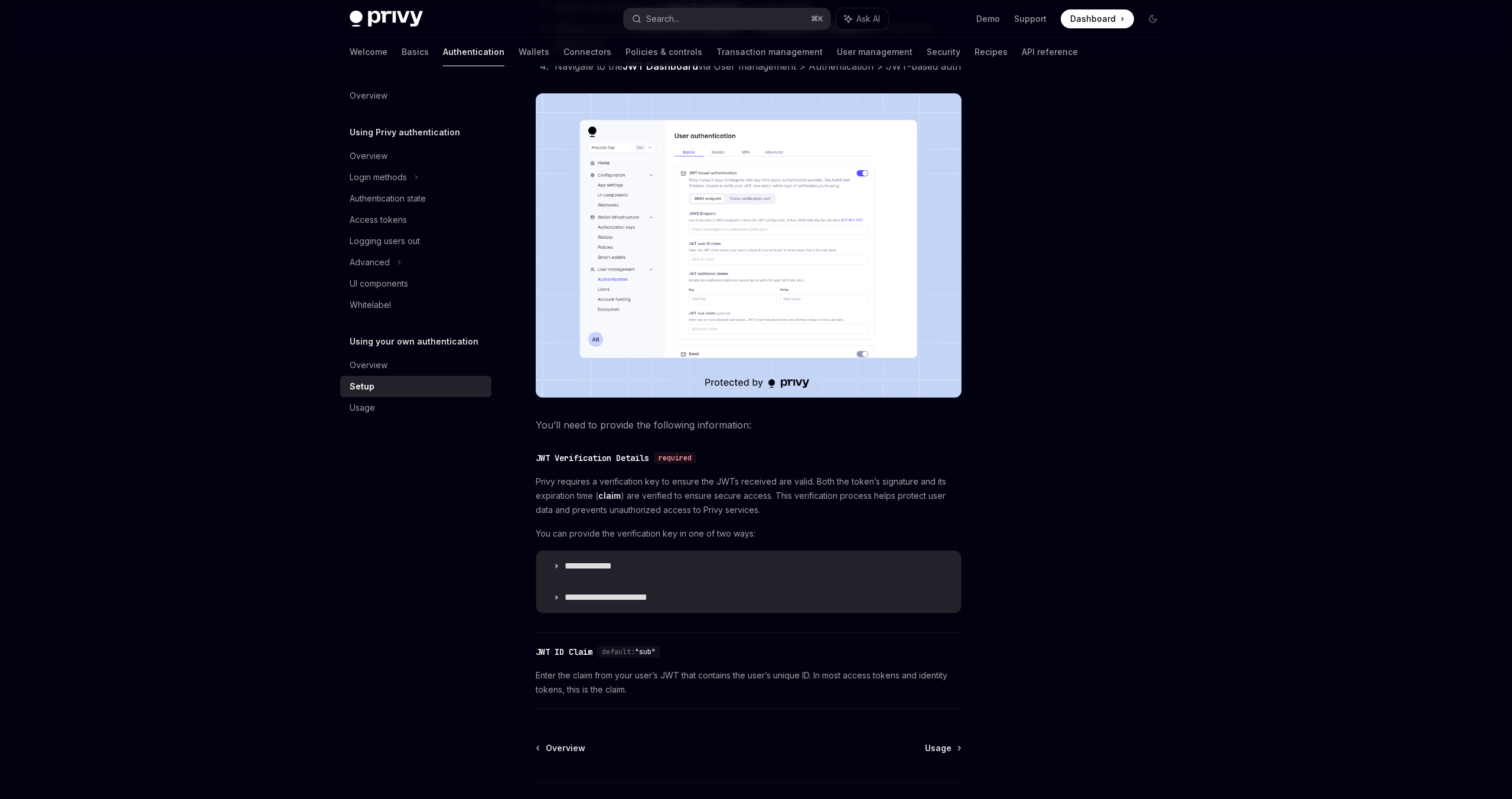
scroll to position [226, 0]
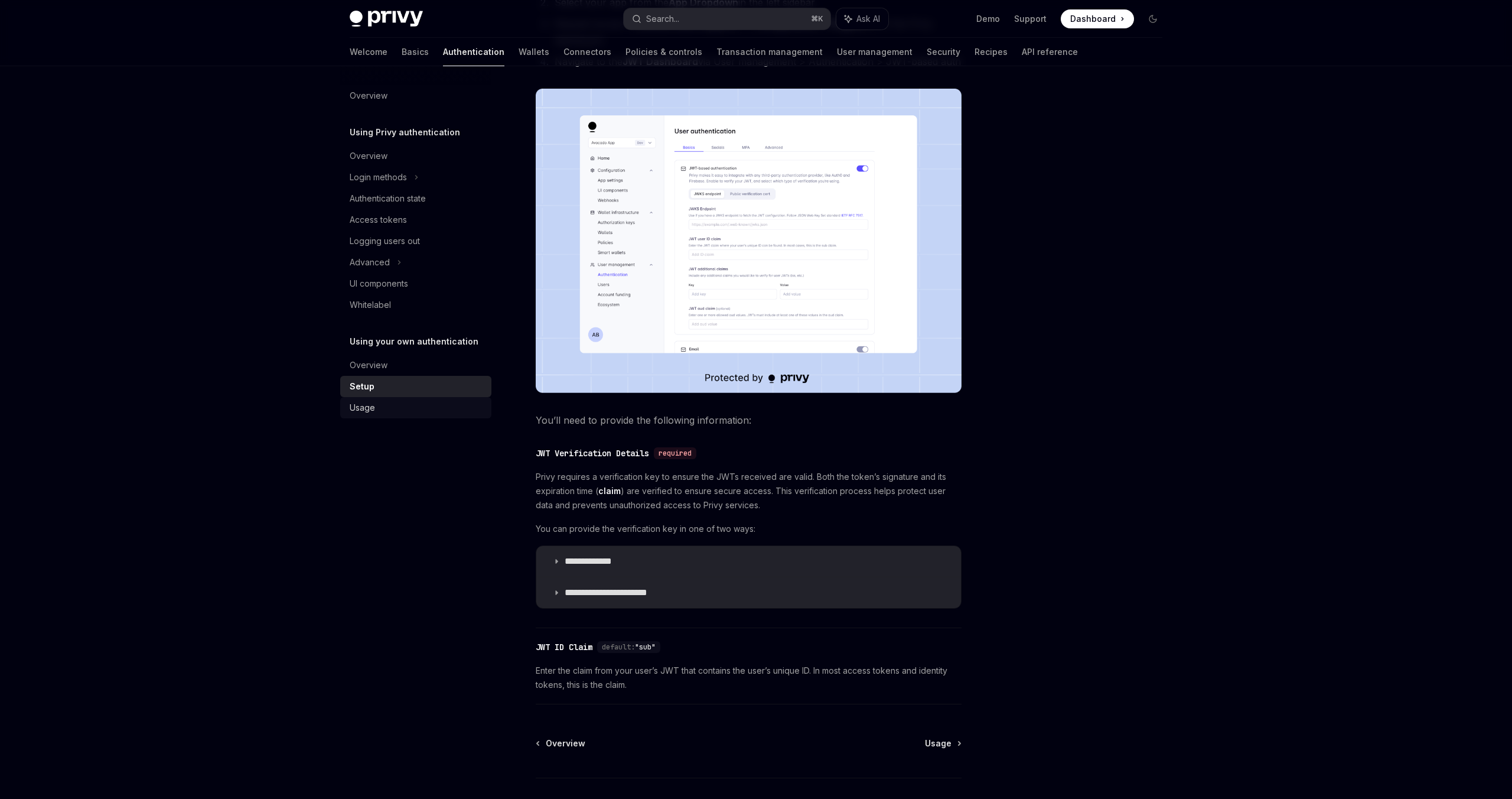
click at [376, 407] on div "Usage" at bounding box center [417, 408] width 134 height 14
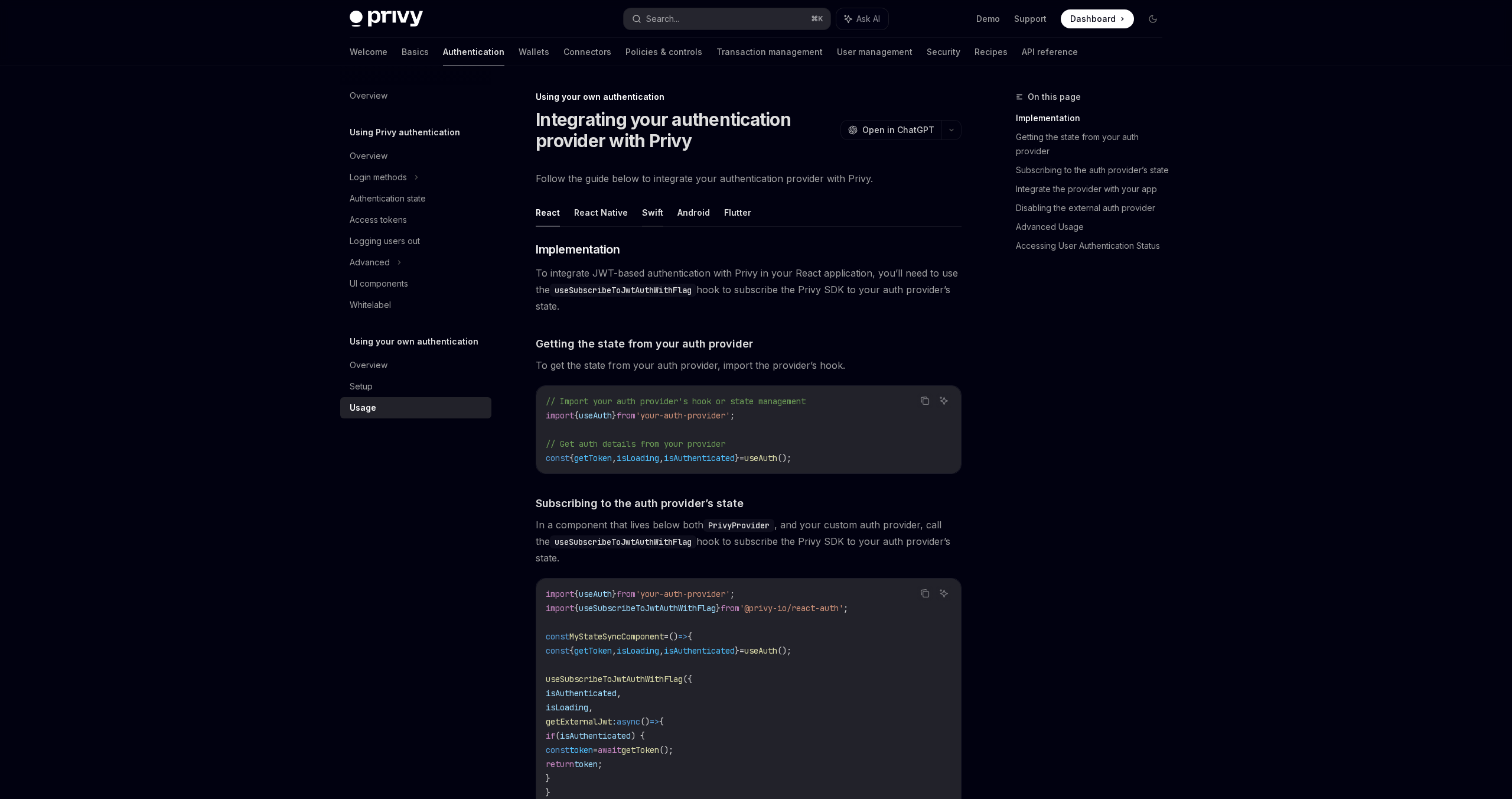
click at [650, 207] on button "Swift" at bounding box center [652, 212] width 21 height 28
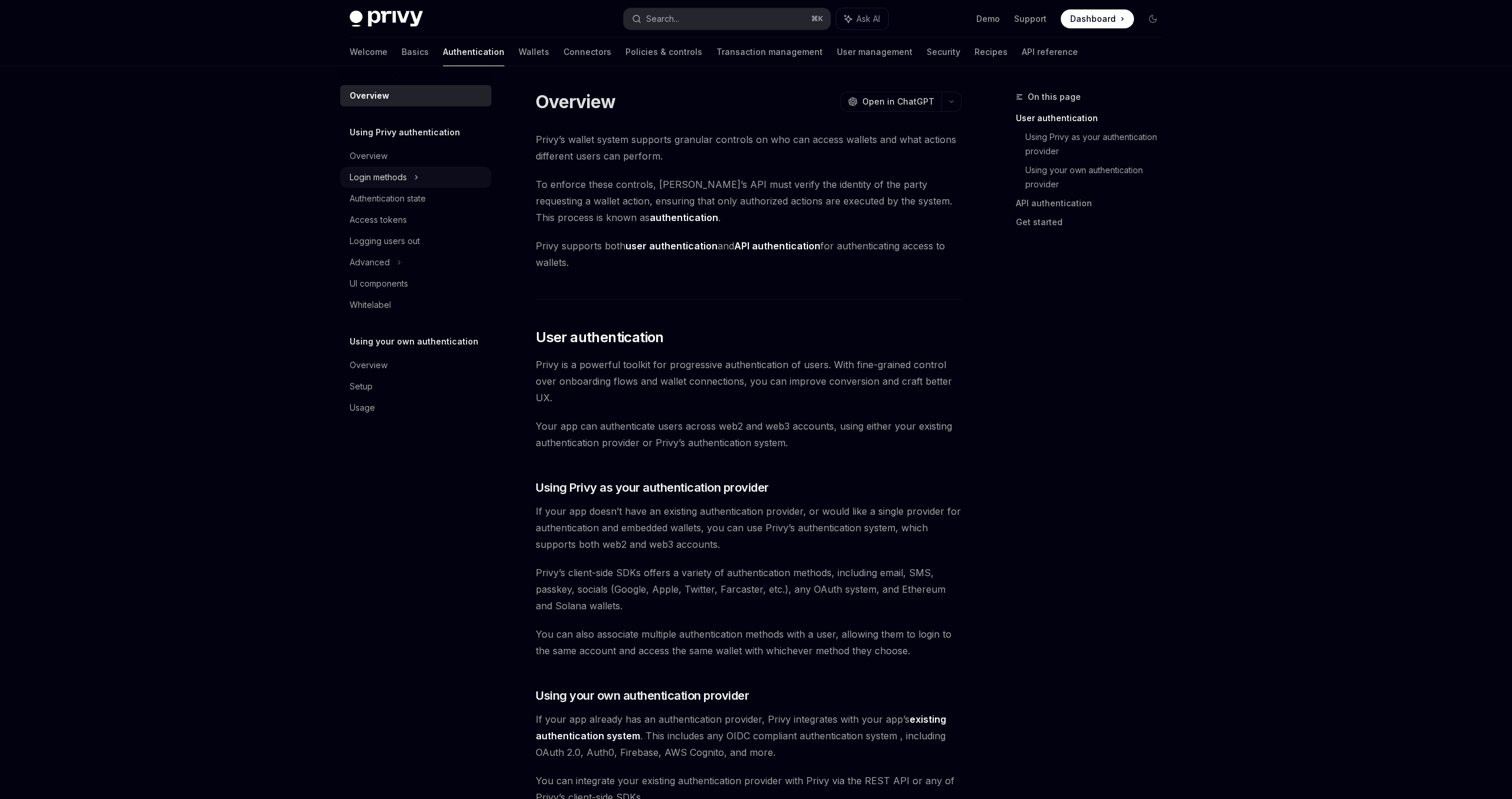
click at [413, 173] on div "Login methods" at bounding box center [415, 177] width 151 height 21
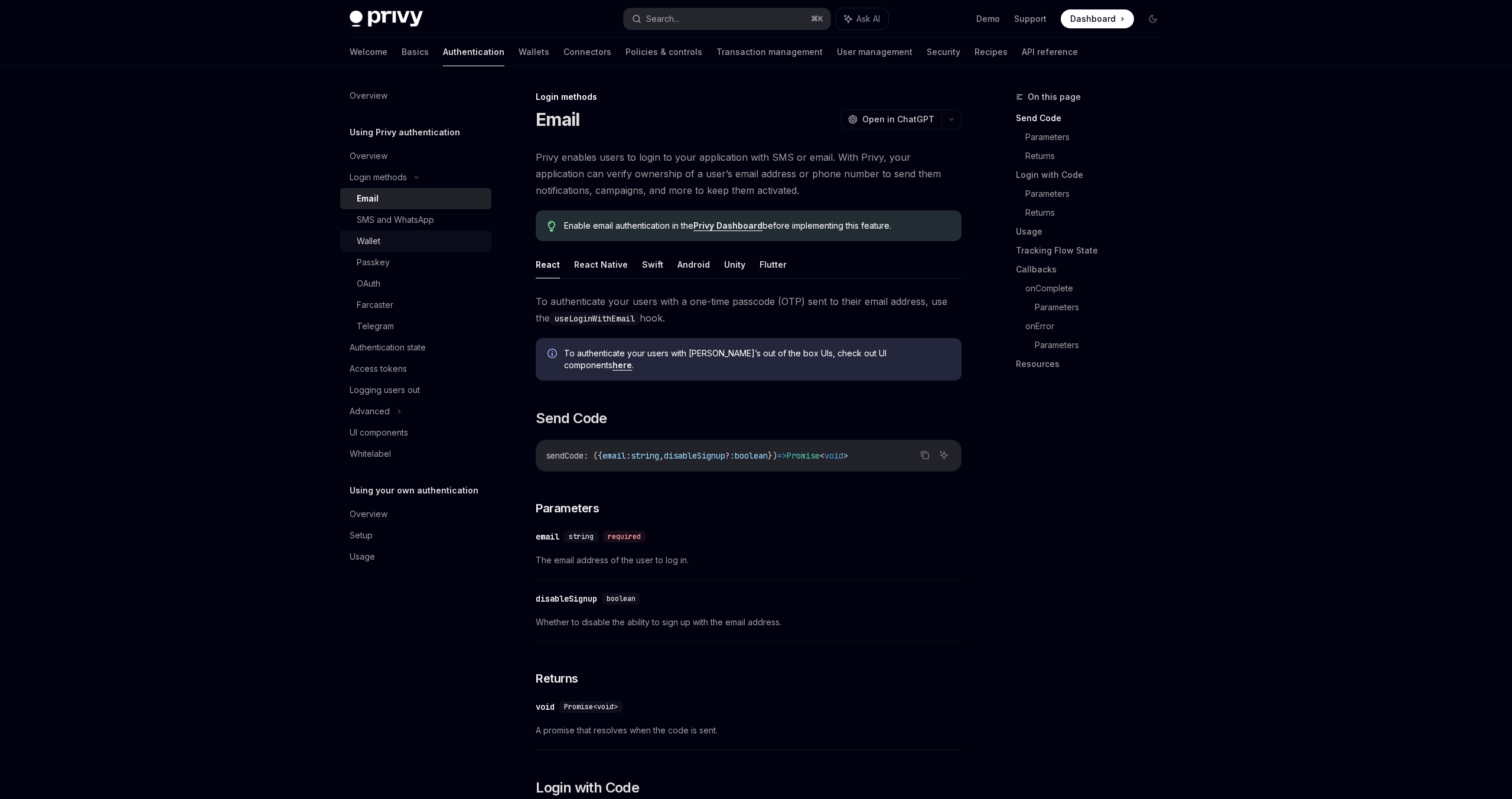
click at [378, 242] on div "Wallet" at bounding box center [369, 241] width 24 height 14
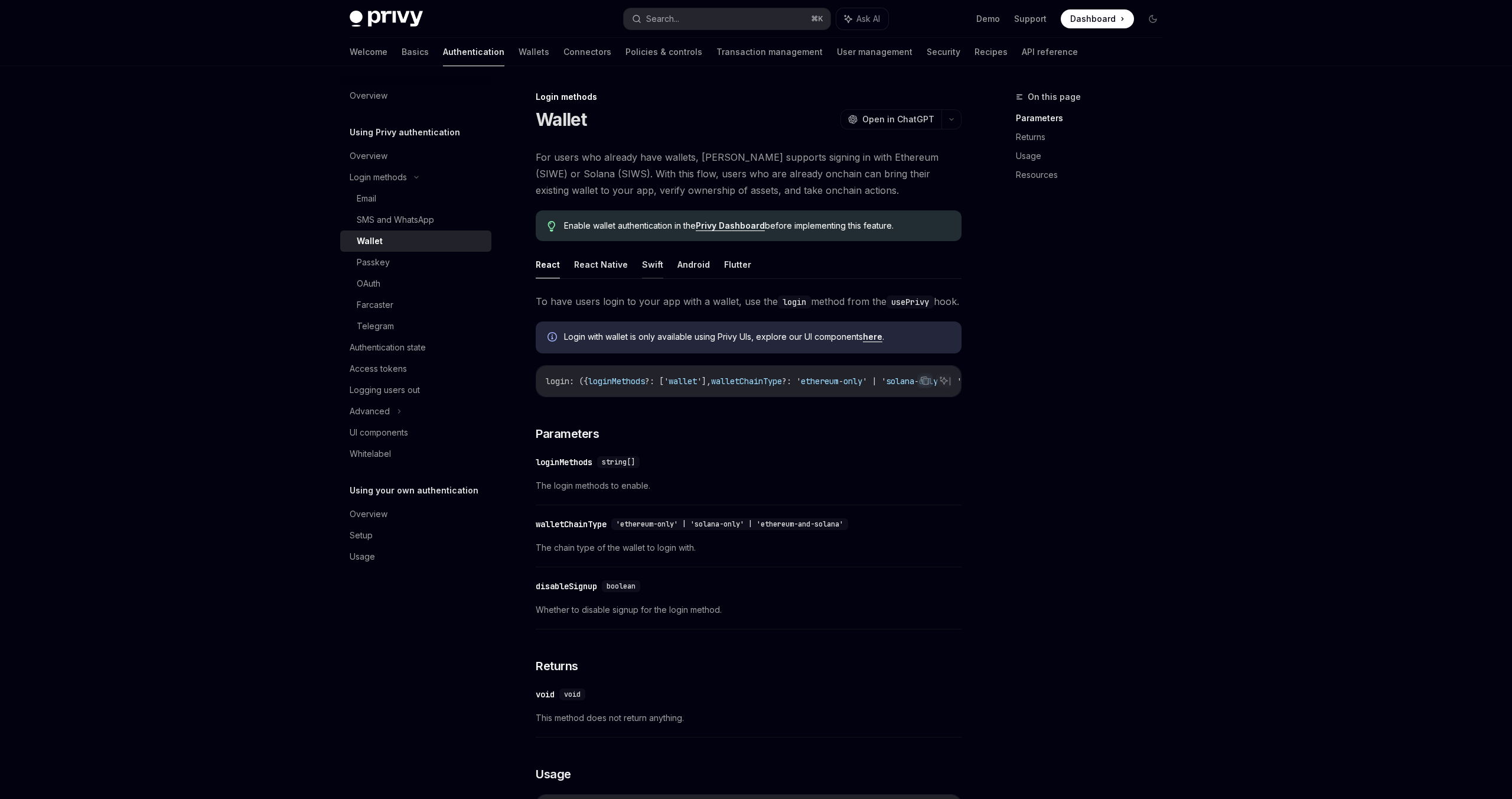
click at [650, 265] on button "Swift" at bounding box center [652, 264] width 21 height 28
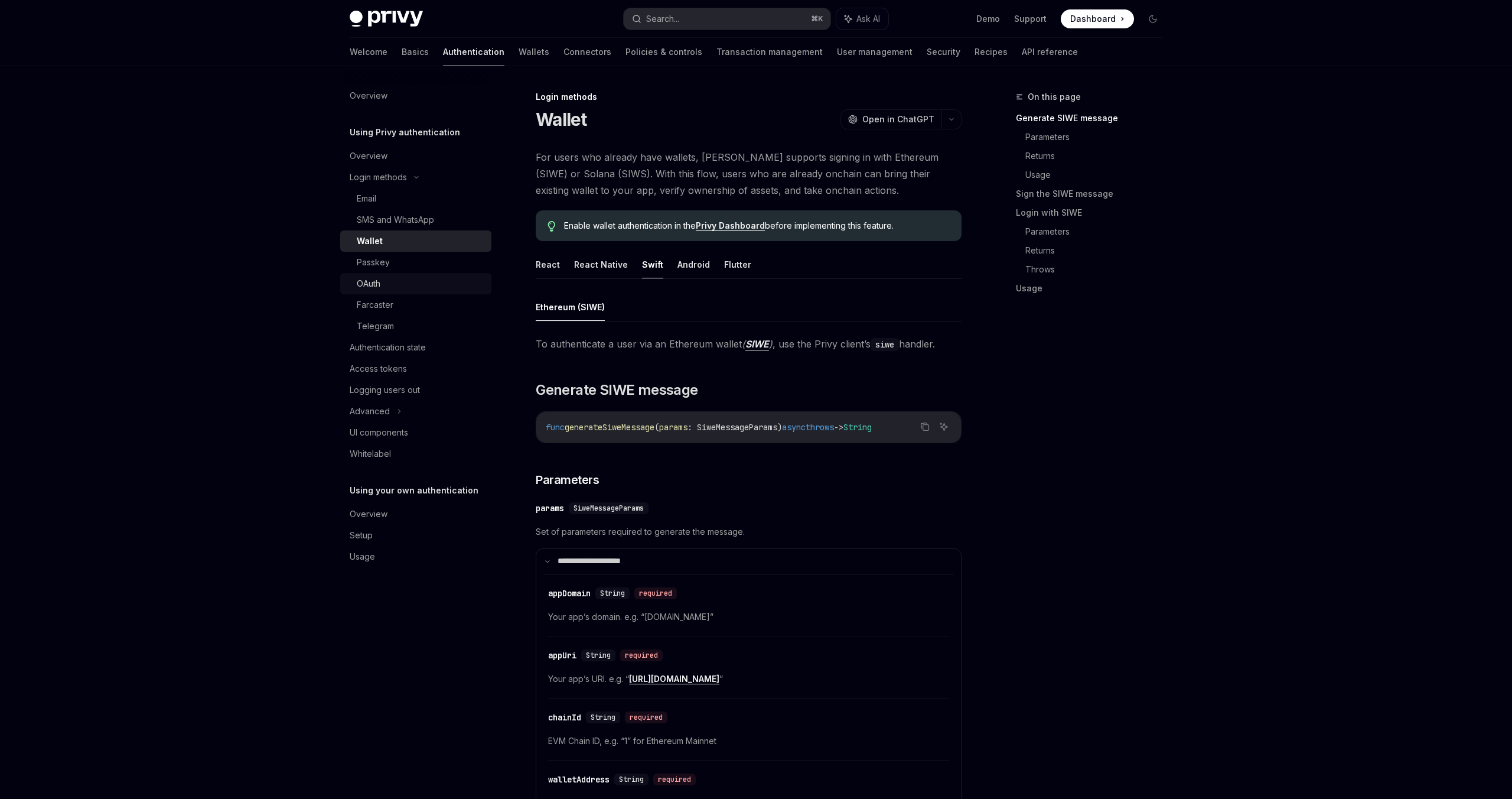
click at [367, 288] on div "OAuth" at bounding box center [369, 284] width 24 height 14
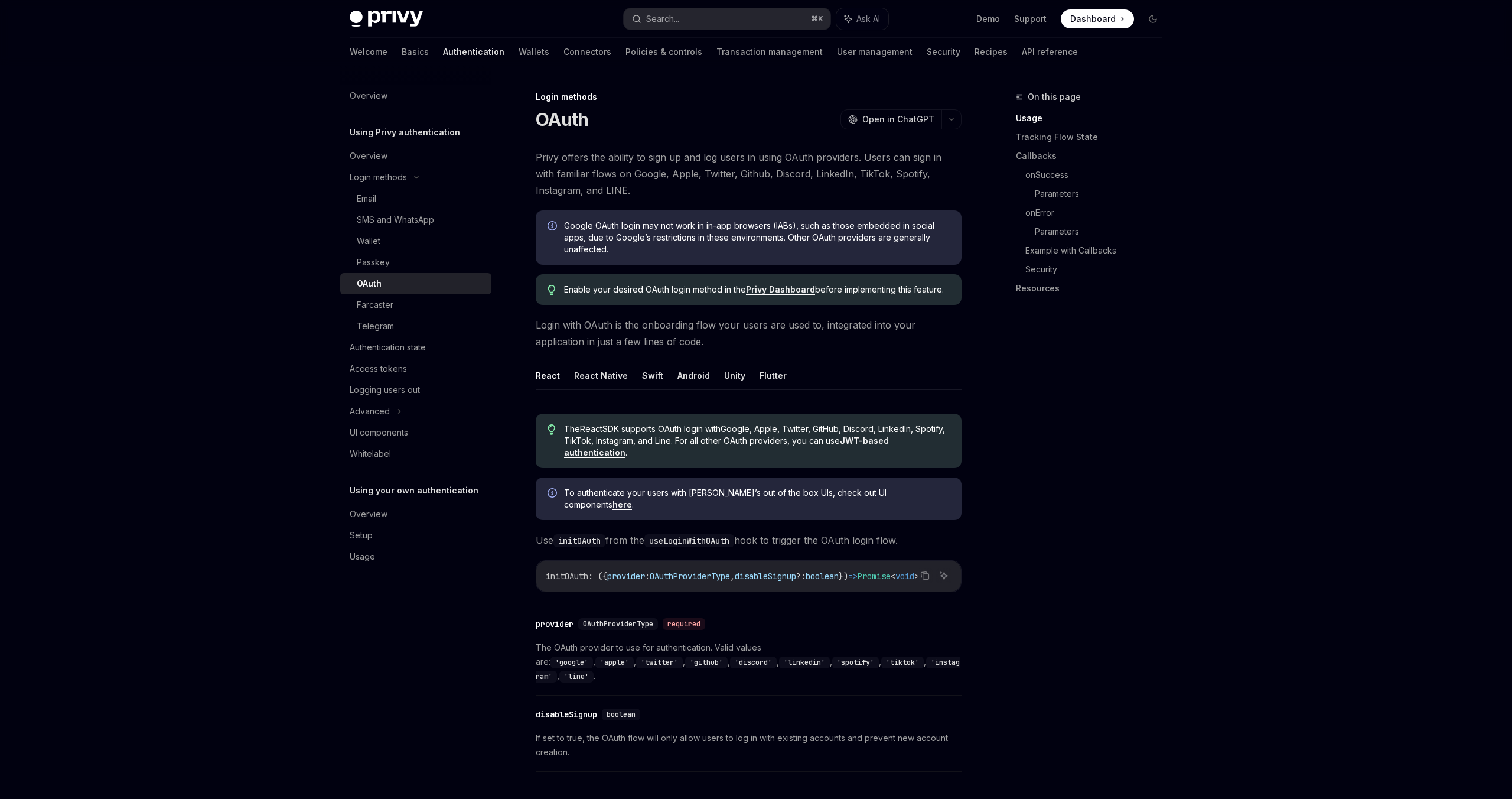
click at [650, 376] on button "Swift" at bounding box center [652, 375] width 21 height 28
type textarea "*"
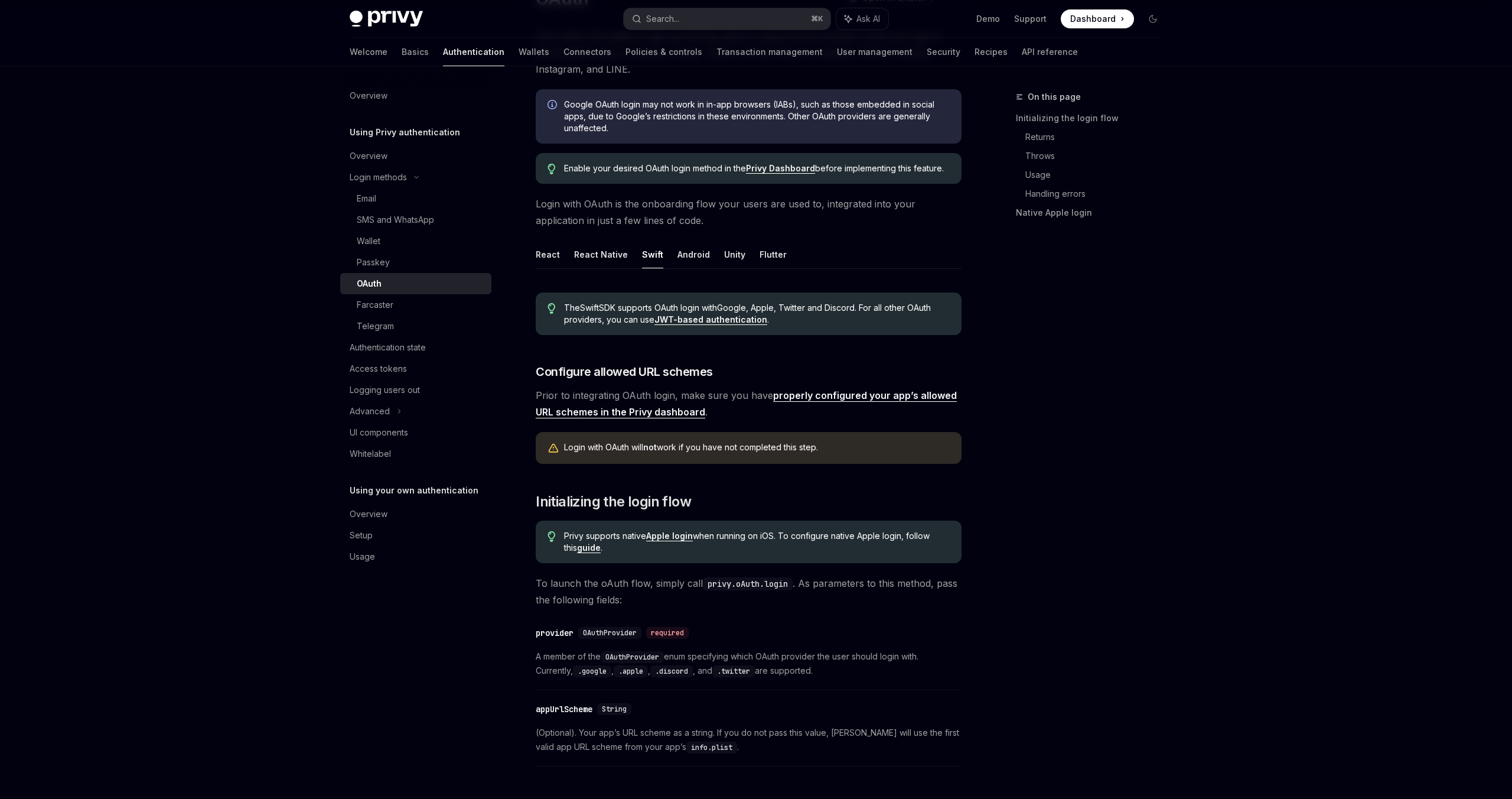
scroll to position [149, 0]
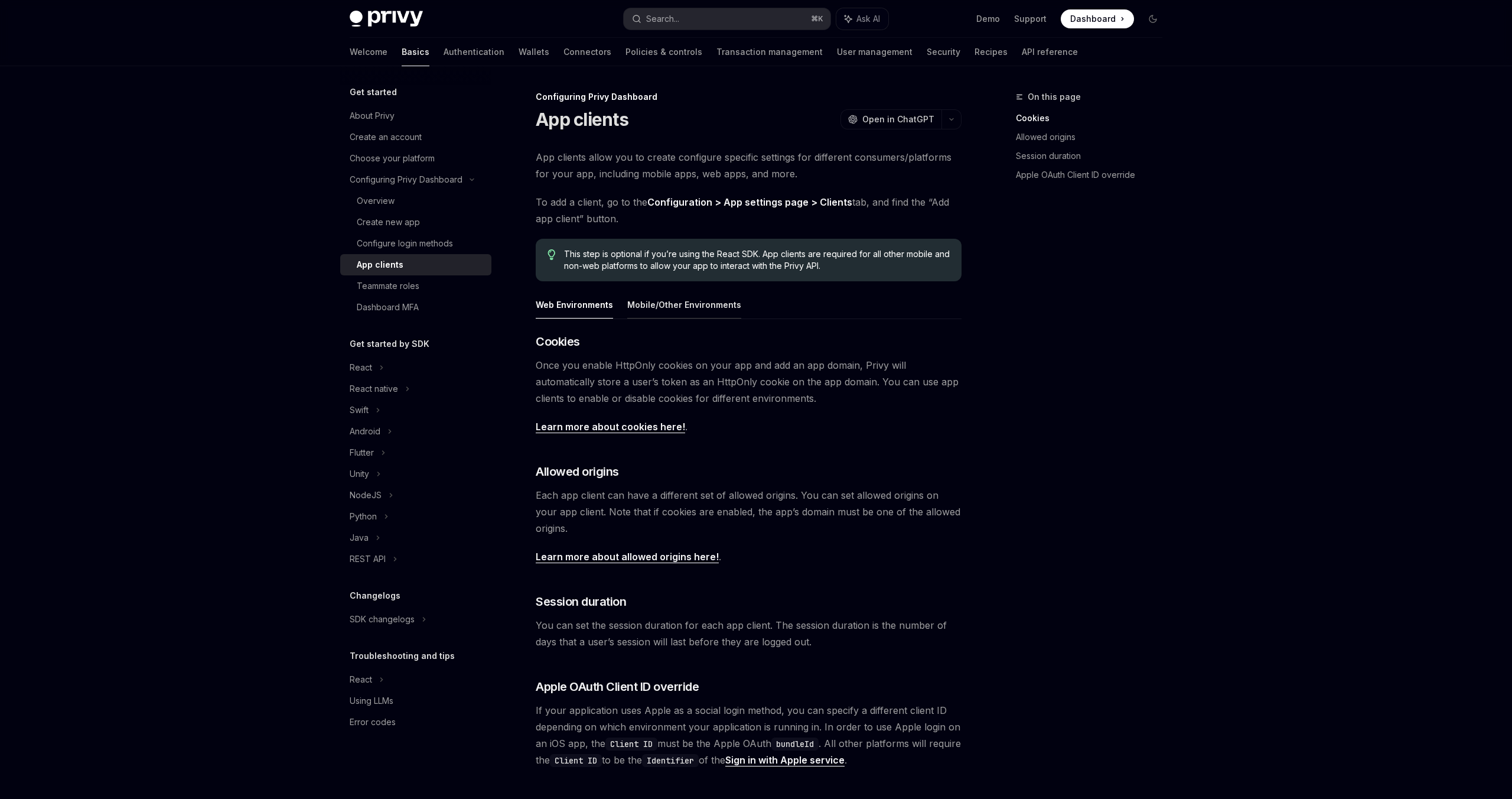
click at [680, 305] on button "Mobile/Other Environments" at bounding box center [684, 304] width 114 height 28
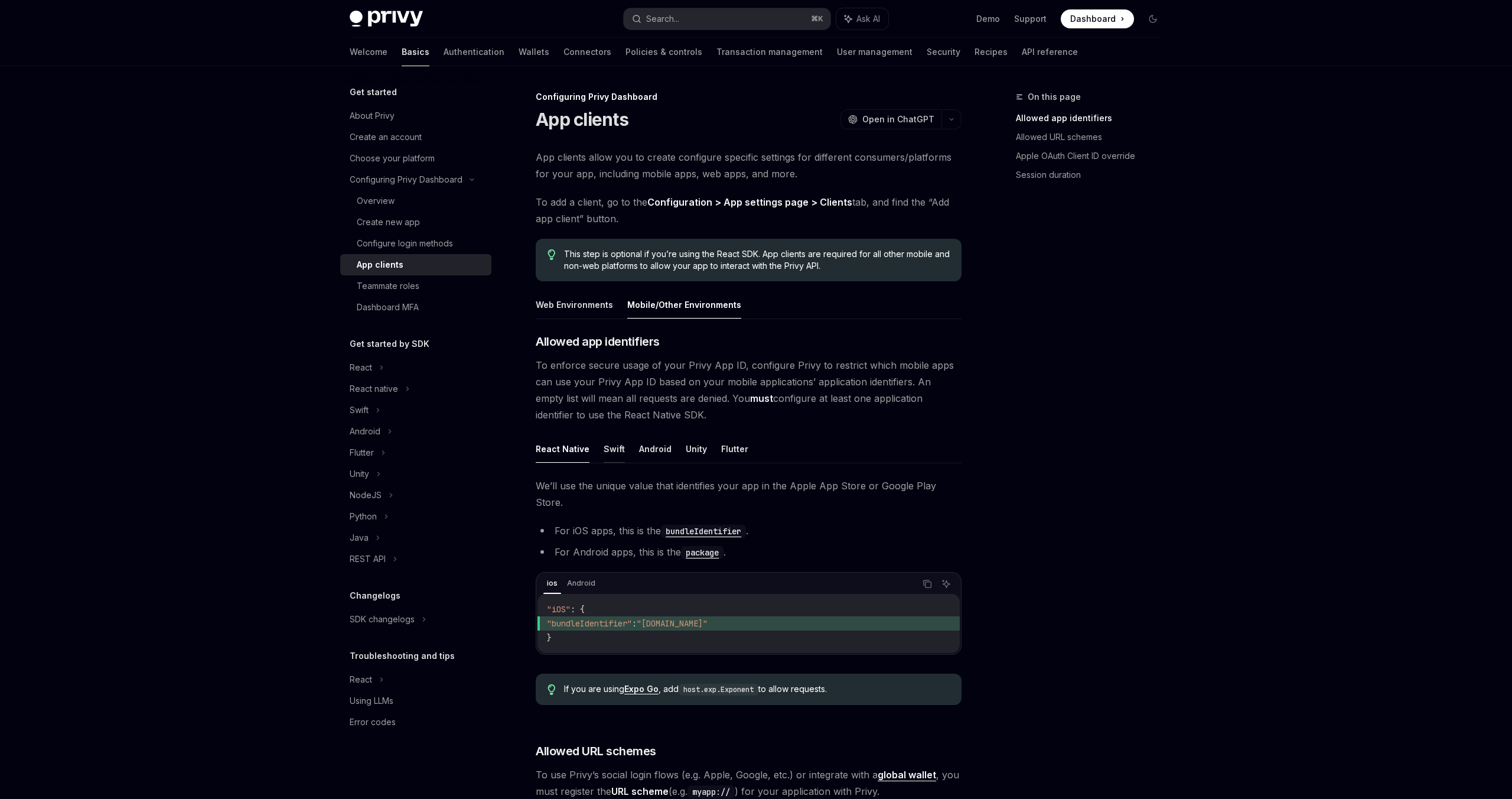
click at [611, 450] on button "Swift" at bounding box center [614, 448] width 21 height 28
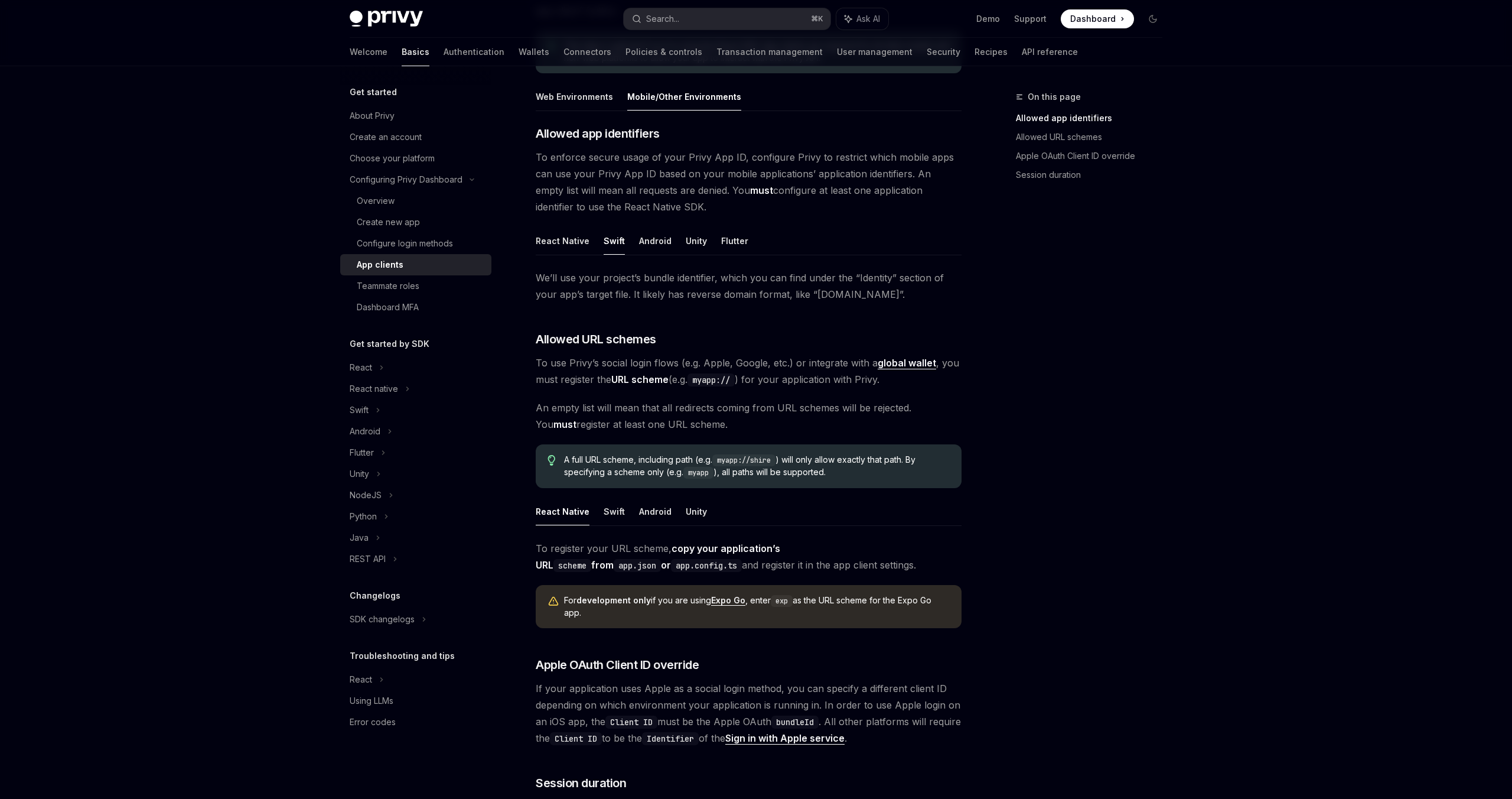
scroll to position [237, 0]
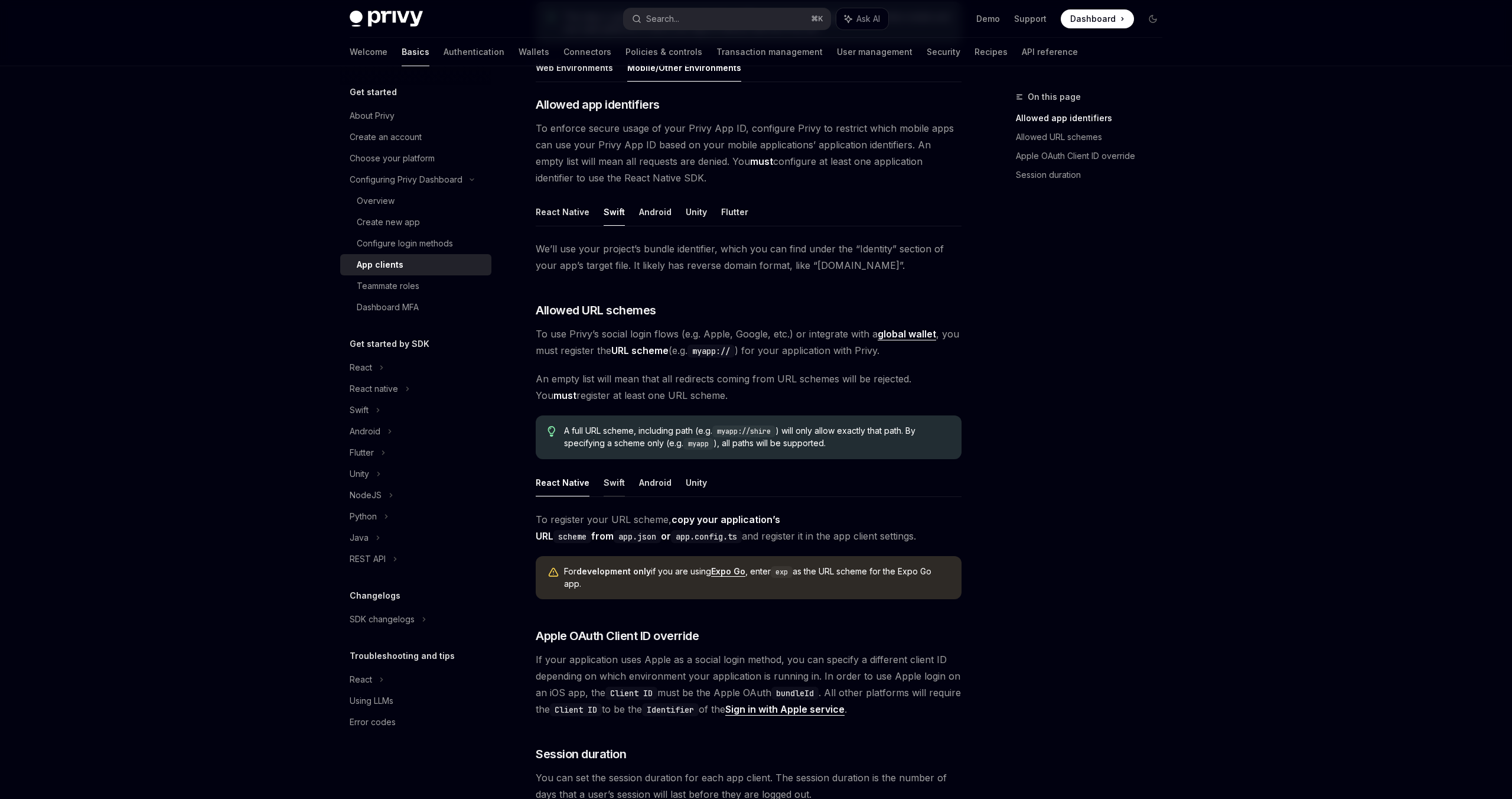
click at [617, 484] on button "Swift" at bounding box center [614, 482] width 21 height 28
type textarea "*"
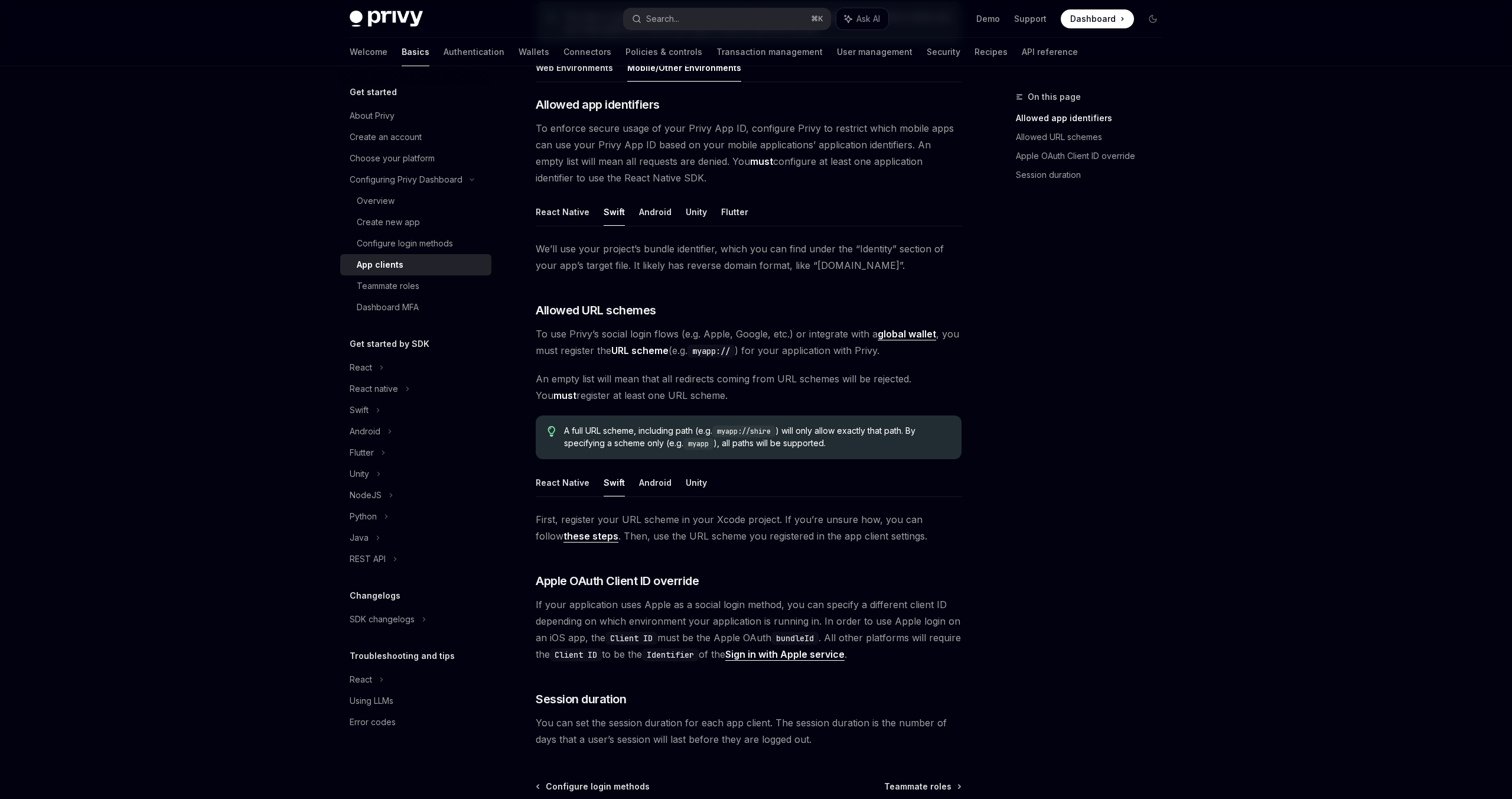
scroll to position [361, 0]
